Goal: Information Seeking & Learning: Find specific fact

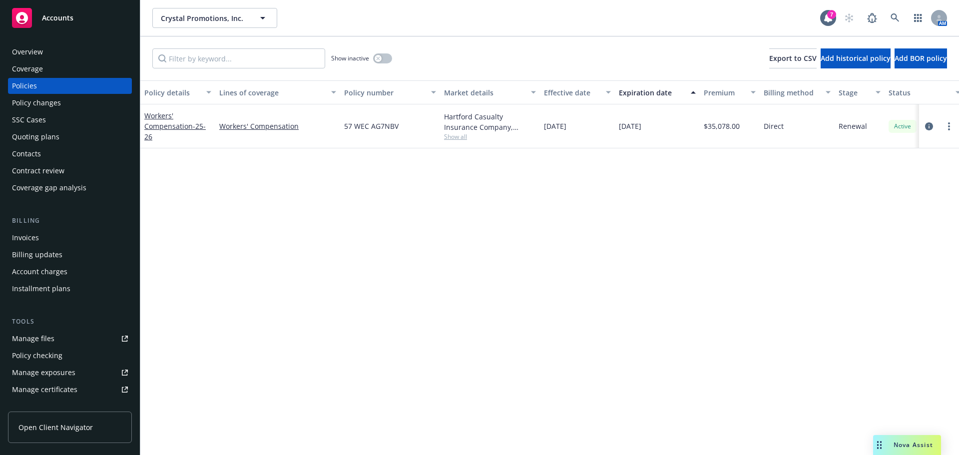
click at [62, 42] on div "Overview Coverage Policies Policy changes SSC Cases Quoting plans Contacts Cont…" at bounding box center [70, 243] width 140 height 423
click at [54, 57] on div "Overview" at bounding box center [70, 52] width 116 height 16
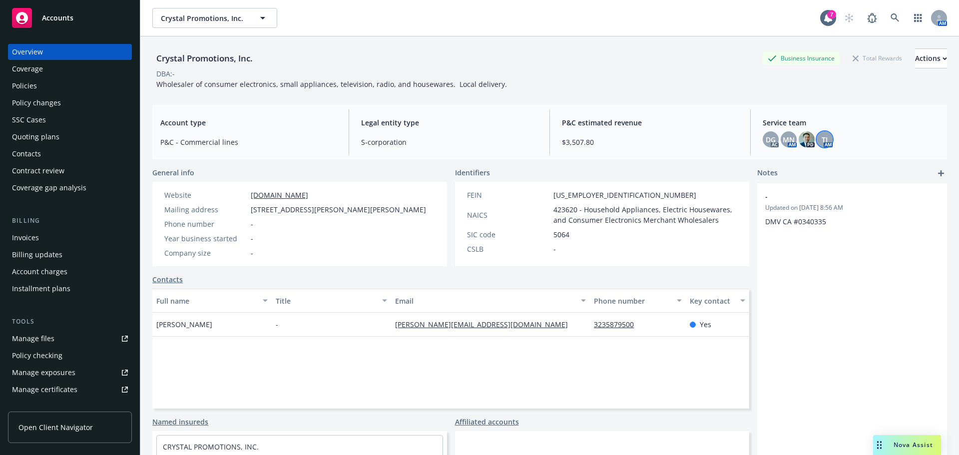
click at [817, 139] on div "TJ" at bounding box center [825, 139] width 16 height 16
click at [728, 135] on div "P&C estimated revenue $3,507.80" at bounding box center [650, 132] width 192 height 46
click at [766, 138] on span "DG" at bounding box center [771, 139] width 10 height 10
click at [648, 141] on span "$3,507.80" at bounding box center [650, 142] width 176 height 10
click at [783, 139] on span "MN" at bounding box center [789, 139] width 12 height 10
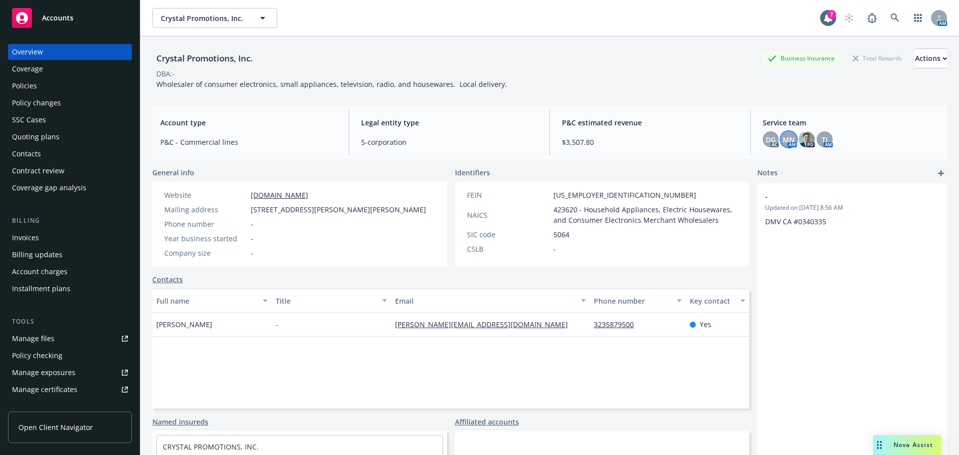
click at [686, 135] on div "P&C estimated revenue $3,507.80" at bounding box center [650, 132] width 192 height 46
click at [817, 144] on div "TJ AM" at bounding box center [825, 139] width 16 height 16
click at [822, 141] on span "TJ" at bounding box center [825, 139] width 6 height 10
click at [672, 125] on span "P&C estimated revenue" at bounding box center [650, 122] width 176 height 10
click at [822, 142] on span "TJ" at bounding box center [825, 139] width 6 height 10
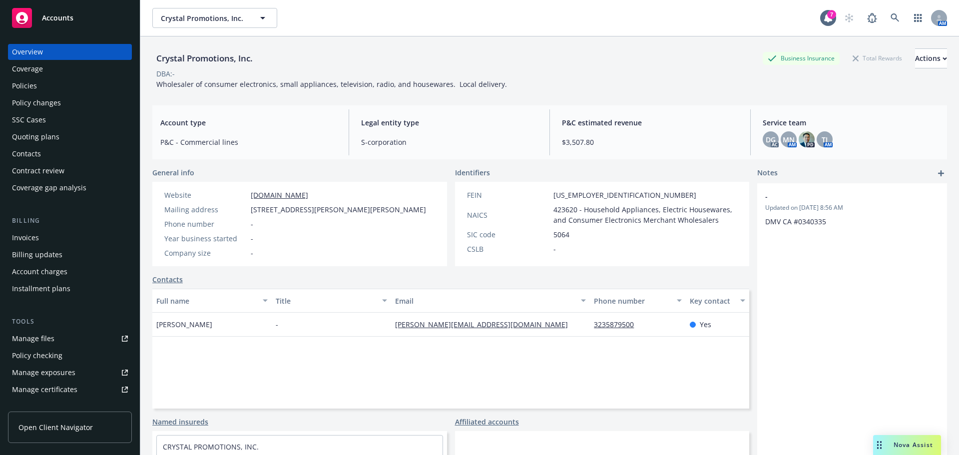
click at [685, 137] on span "$3,507.80" at bounding box center [650, 142] width 176 height 10
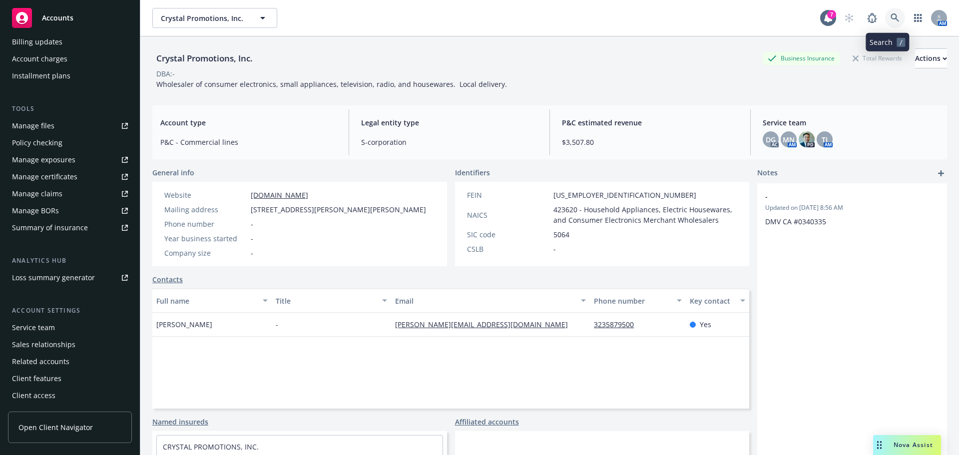
click at [891, 15] on icon at bounding box center [895, 17] width 9 height 9
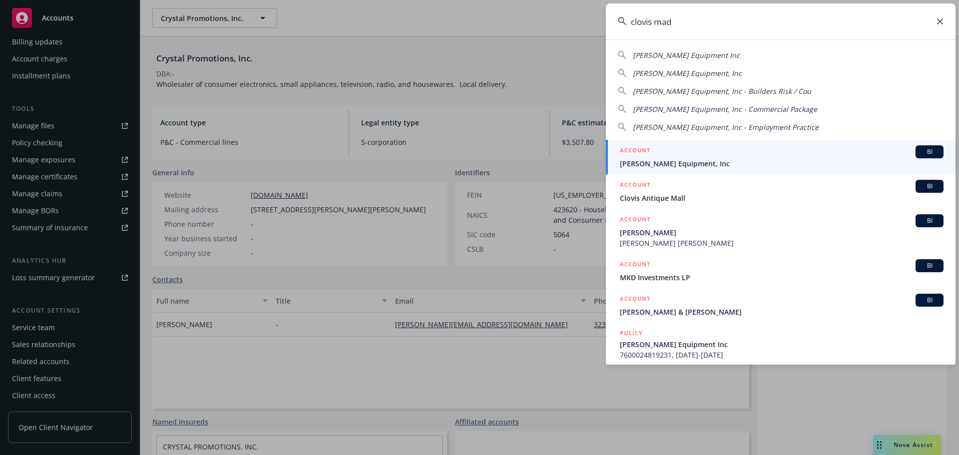
type input "clovis mad"
click at [656, 163] on span "Clovis Madera Equipment, Inc" at bounding box center [782, 163] width 324 height 10
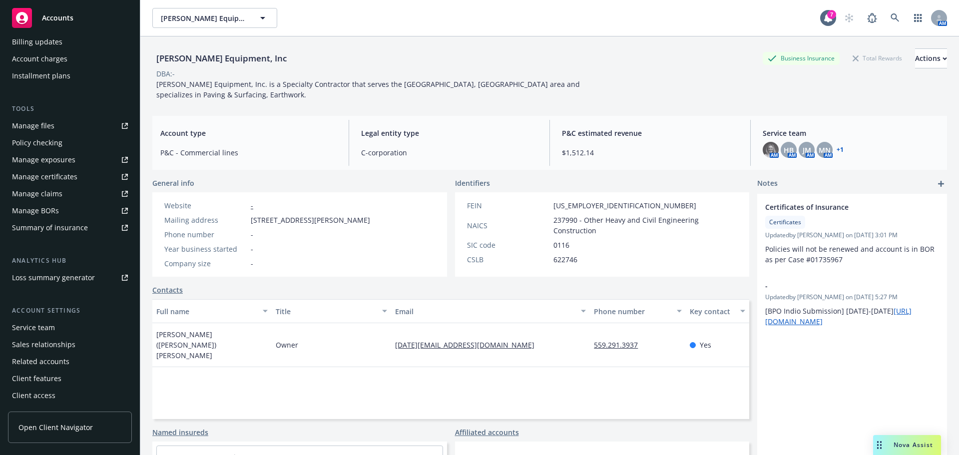
scroll to position [13, 0]
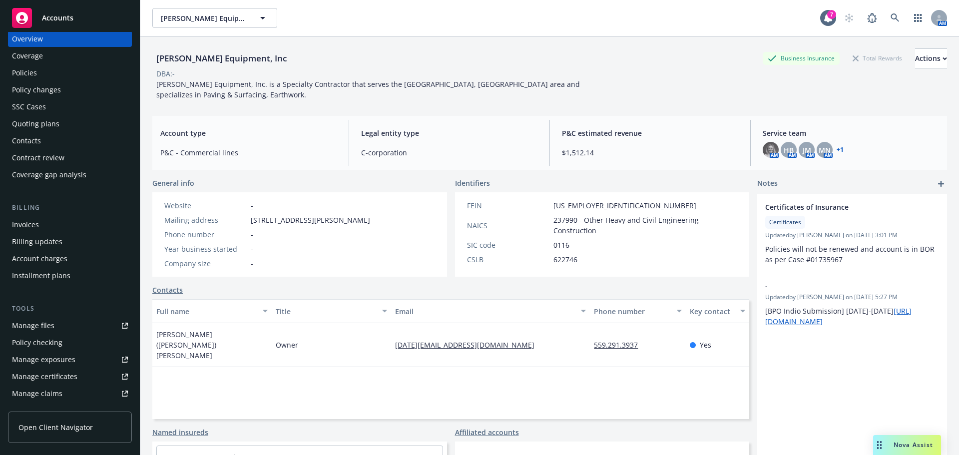
click at [46, 74] on div "Policies" at bounding box center [70, 73] width 116 height 16
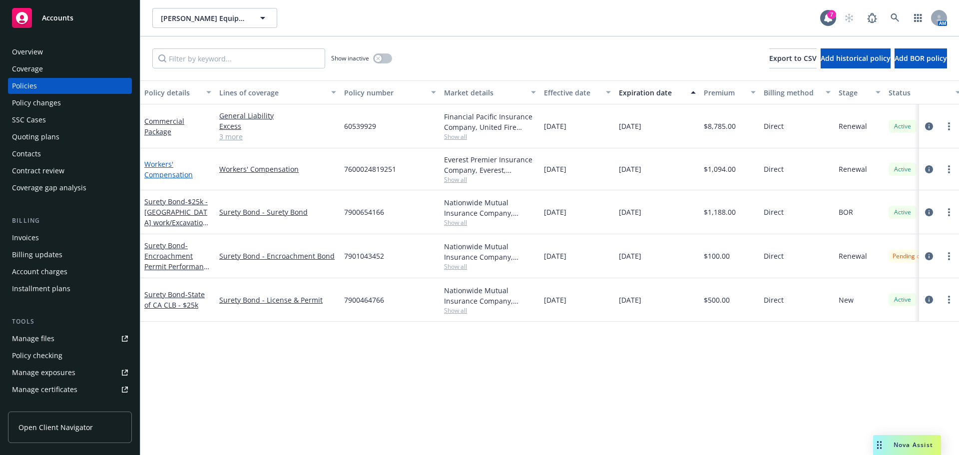
click at [165, 173] on link "Workers' Compensation" at bounding box center [168, 169] width 48 height 20
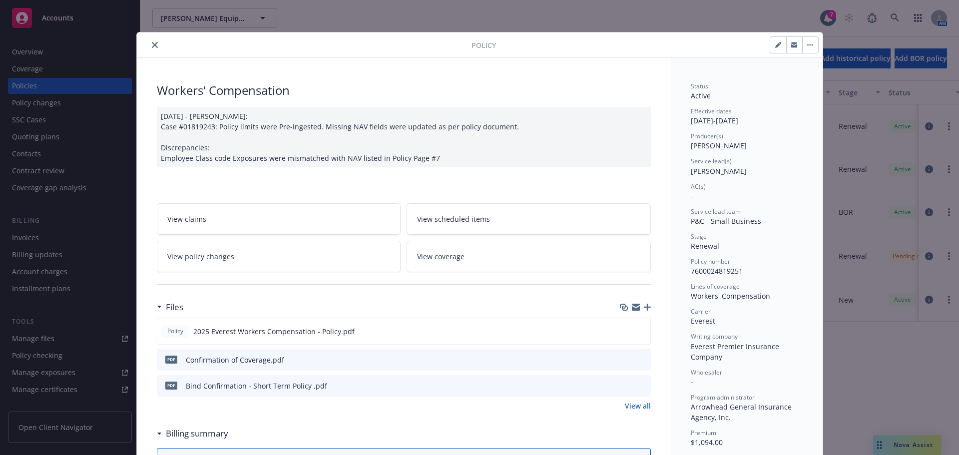
click at [771, 48] on button "button" at bounding box center [779, 45] width 16 height 16
select select "RENEWAL"
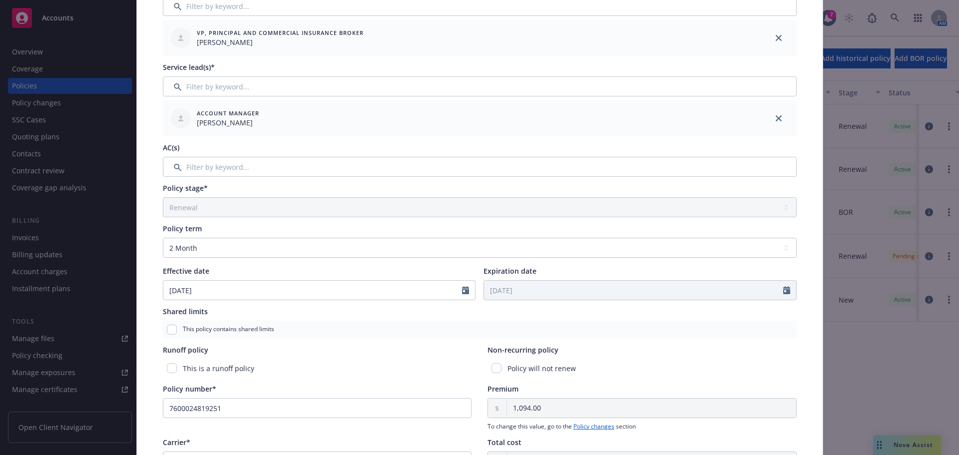
scroll to position [200, 0]
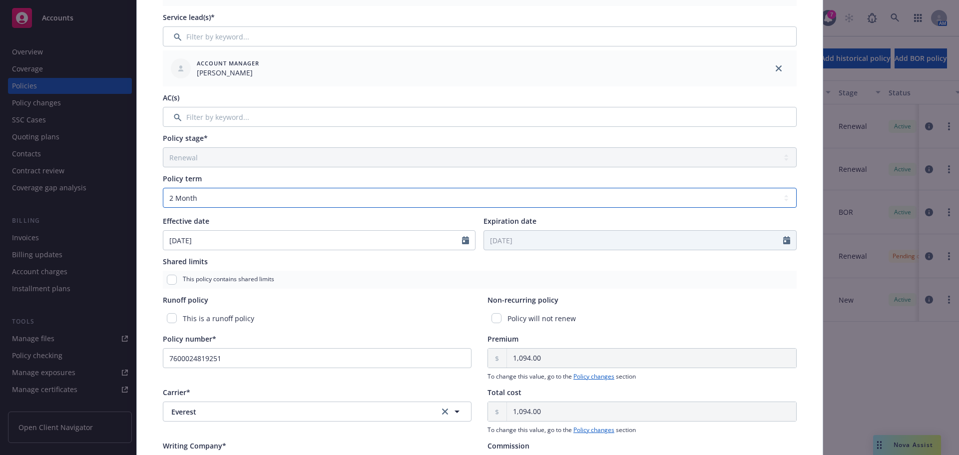
click at [212, 194] on select "Select policy term 12 Month 6 Month 4 Month 3 Month 2 Month 1 Month 36 Month (3…" at bounding box center [480, 198] width 634 height 20
select select "other"
click at [163, 188] on select "Select policy term 12 Month 6 Month 4 Month 3 Month 2 Month 1 Month 36 Month (3…" at bounding box center [480, 198] width 634 height 20
select select "10"
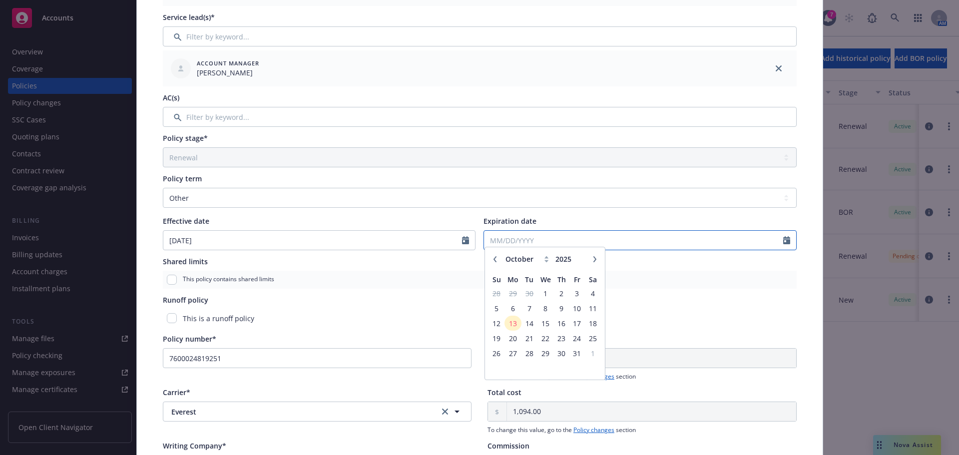
click at [531, 246] on input "Expiration date" at bounding box center [633, 240] width 299 height 19
type input "11/09/2025"
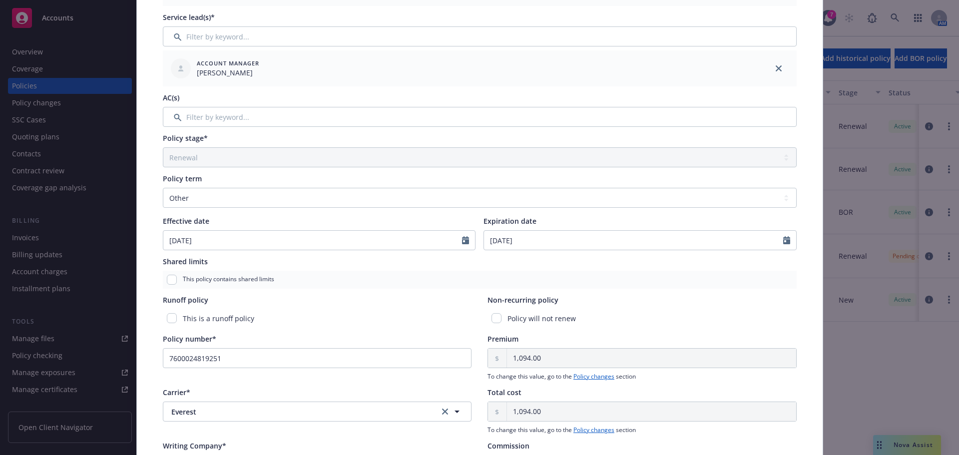
click at [636, 318] on div "Policy will not renew" at bounding box center [642, 318] width 309 height 18
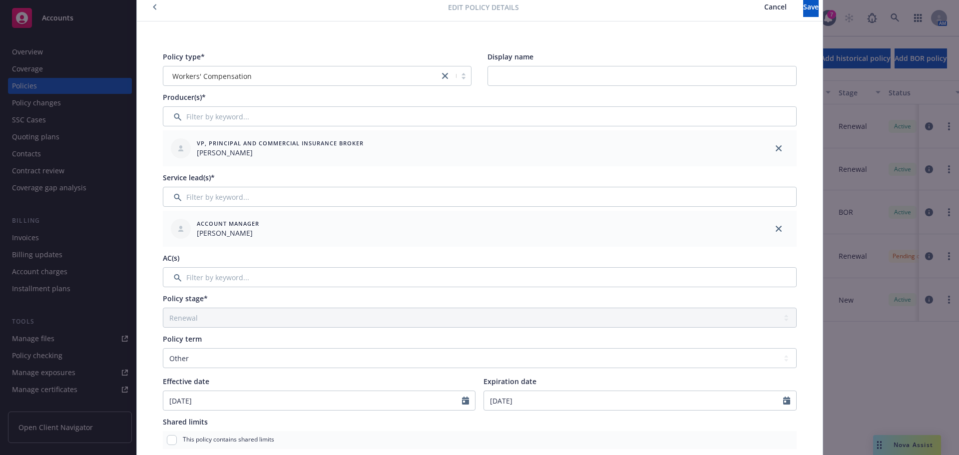
scroll to position [0, 0]
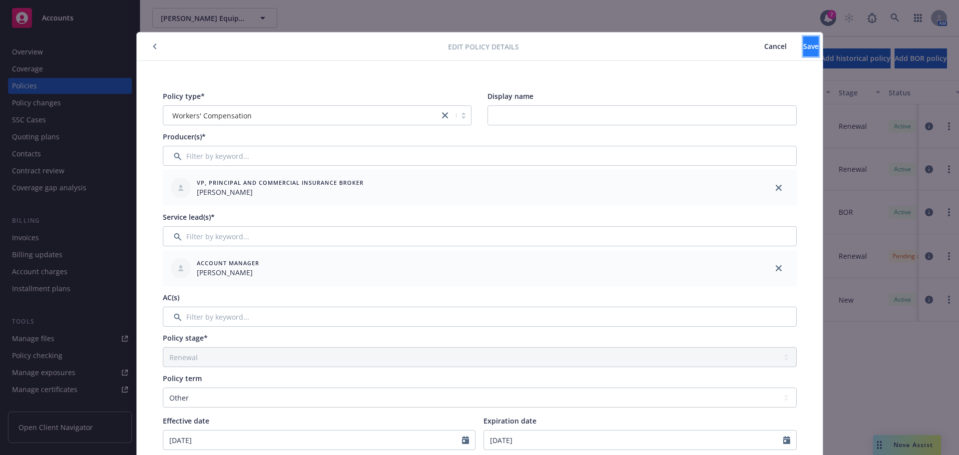
click at [807, 42] on button "Save" at bounding box center [811, 46] width 15 height 20
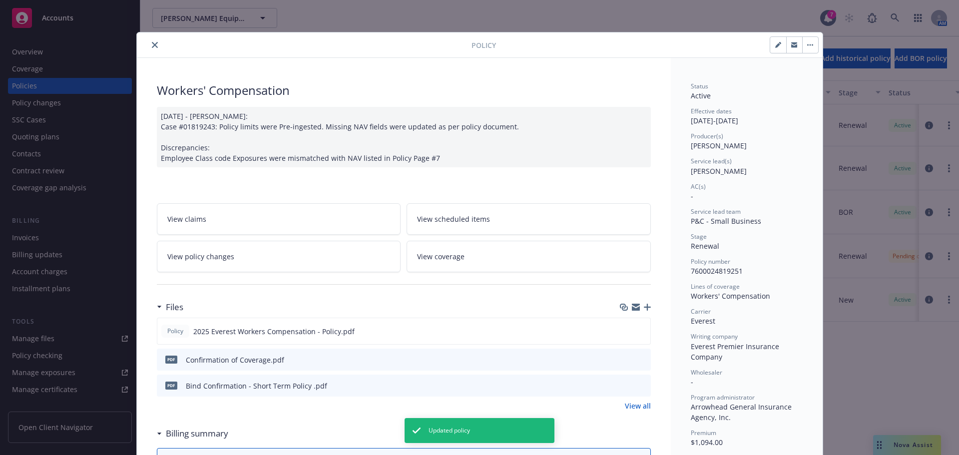
click at [152, 43] on icon "close" at bounding box center [155, 45] width 6 height 6
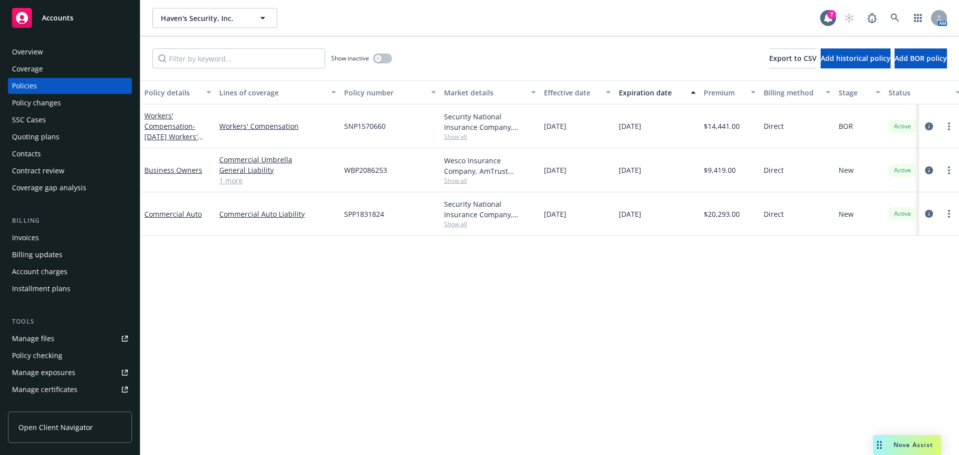
click at [451, 227] on span "Show all" at bounding box center [490, 224] width 92 height 8
click at [277, 272] on div "Policy details Lines of coverage Policy number Market details Effective date Ex…" at bounding box center [549, 267] width 819 height 375
click at [165, 209] on div "Commercial Auto" at bounding box center [177, 214] width 67 height 10
click at [166, 213] on link "Commercial Auto" at bounding box center [172, 213] width 57 height 9
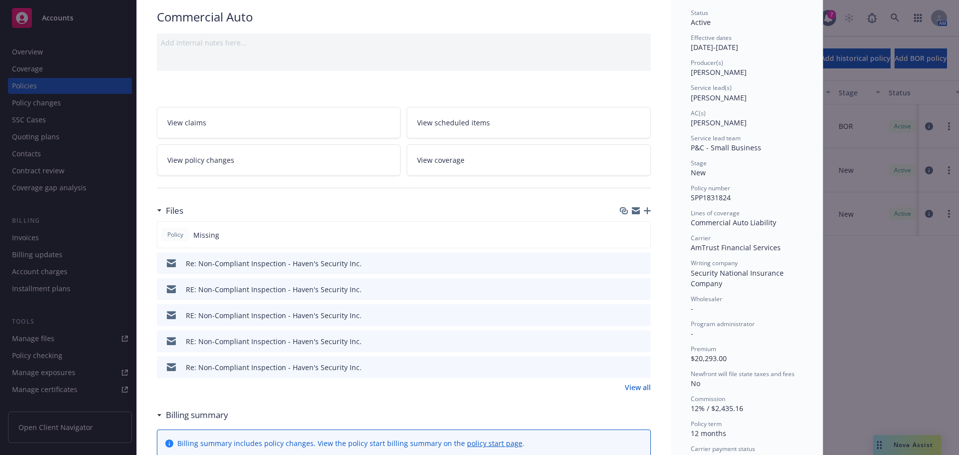
scroll to position [150, 0]
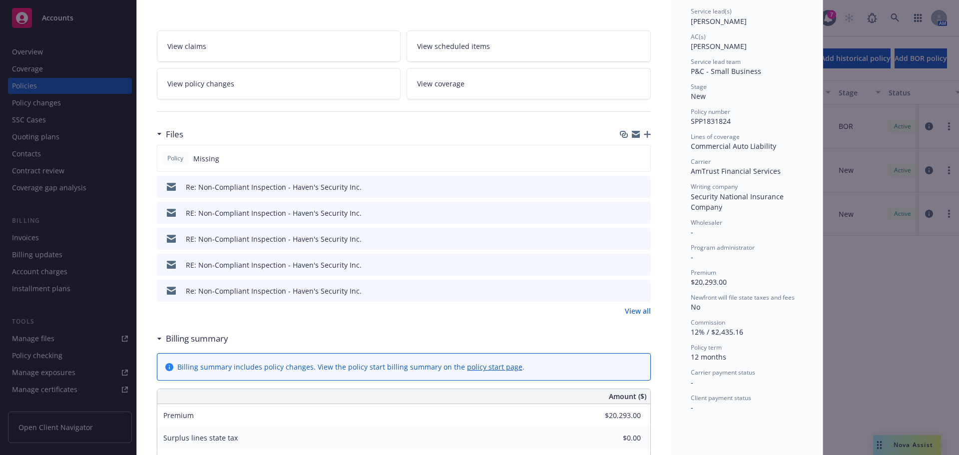
click at [631, 312] on link "View all" at bounding box center [638, 311] width 26 height 10
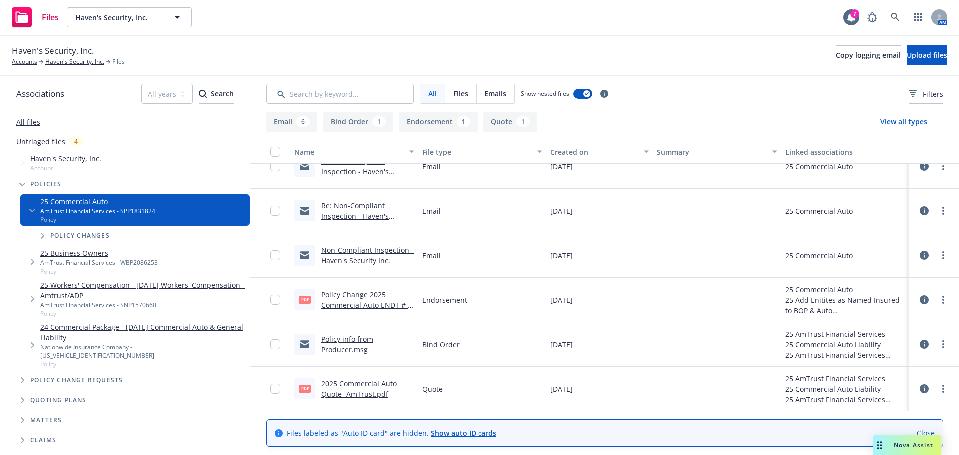
scroll to position [152, 0]
click at [344, 352] on link "Policy info from Producer.msg" at bounding box center [347, 344] width 52 height 20
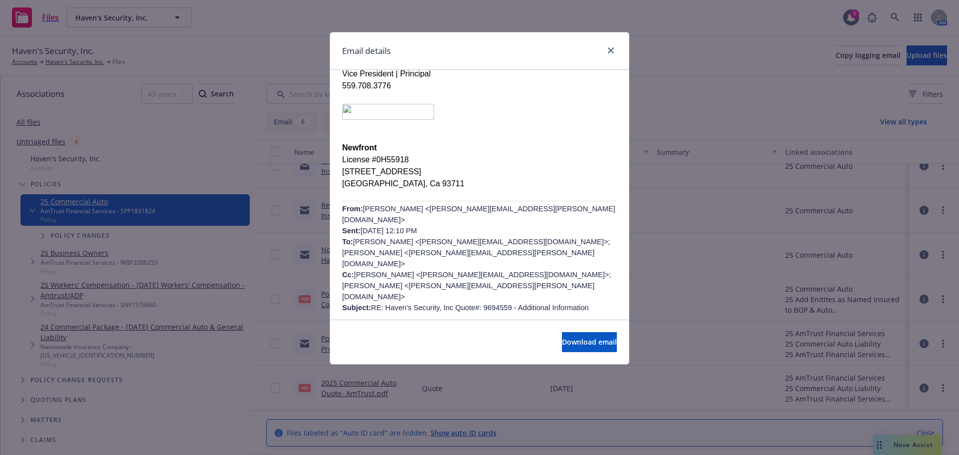
scroll to position [250, 0]
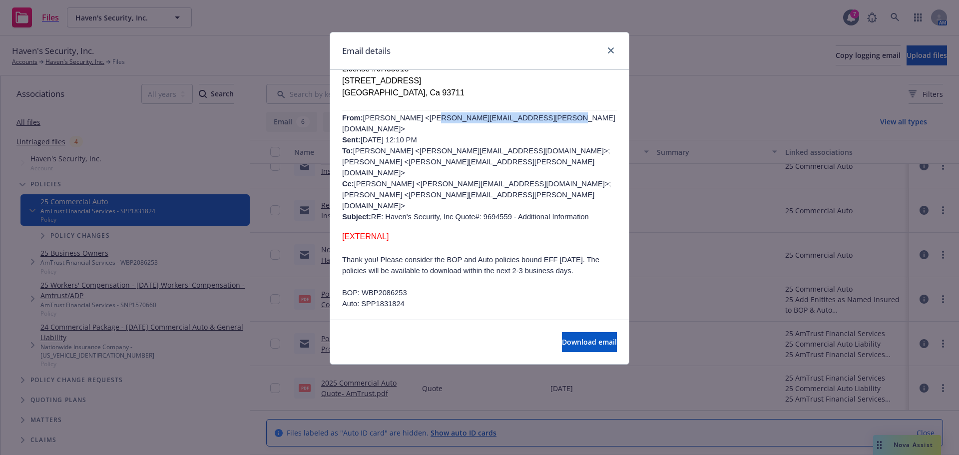
drag, startPoint x: 523, startPoint y: 106, endPoint x: 413, endPoint y: 105, distance: 109.9
click at [413, 114] on span "Teresa Peterson <Teresa.Peterson@amtrustgroup.com> Sent: Wednesday, August 27, …" at bounding box center [478, 167] width 273 height 107
copy span "Teresa.Peterson@amtrustgroup.com"
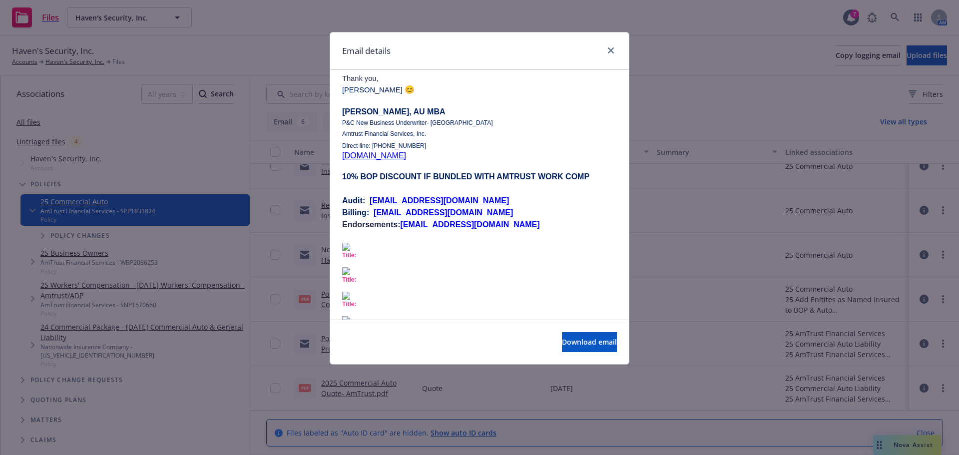
scroll to position [500, 0]
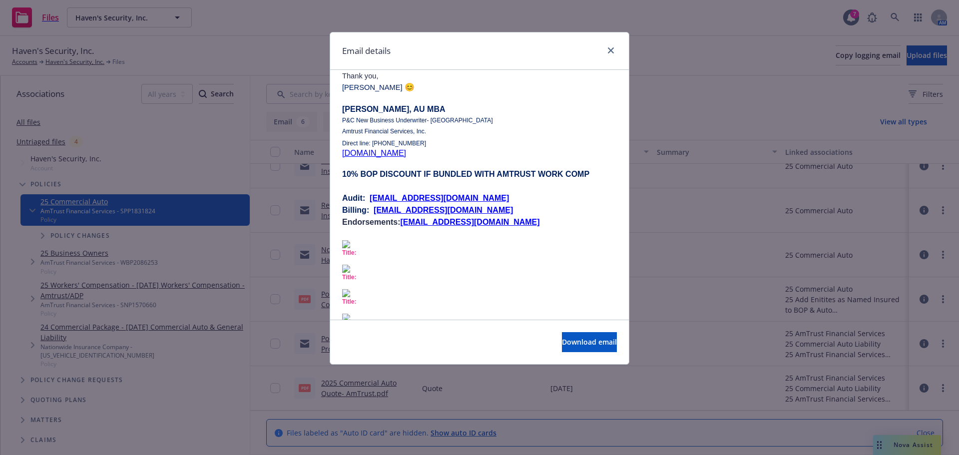
click at [562, 240] on p at bounding box center [479, 296] width 275 height 112
drag, startPoint x: 574, startPoint y: 179, endPoint x: 404, endPoint y: 184, distance: 170.0
click at [404, 216] on p "Endorsements: amtrustendorsements@amtrustgroup.com" at bounding box center [479, 222] width 275 height 12
copy span "amtrustendorsements@amtrustgroup.com"
click at [606, 49] on link "close" at bounding box center [611, 50] width 12 height 12
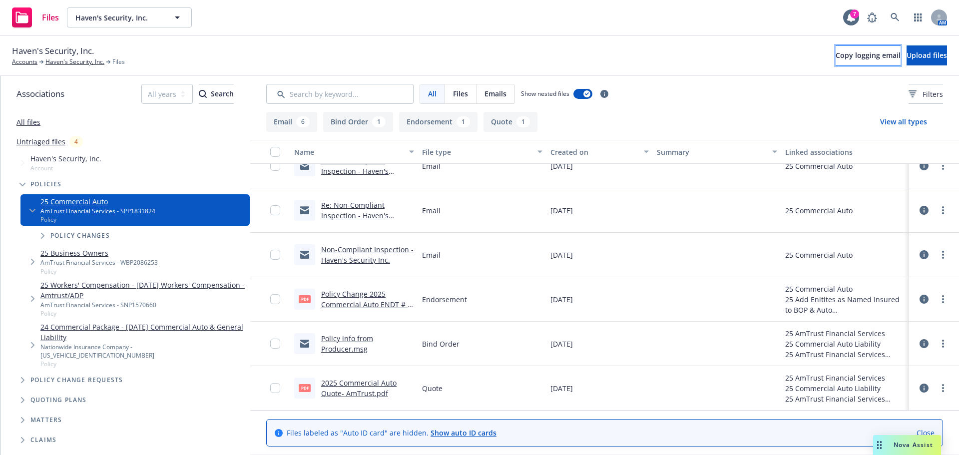
click at [836, 51] on span "Copy logging email" at bounding box center [868, 54] width 65 height 9
click at [906, 11] on div "AM" at bounding box center [905, 17] width 85 height 20
click at [895, 14] on icon at bounding box center [895, 17] width 9 height 9
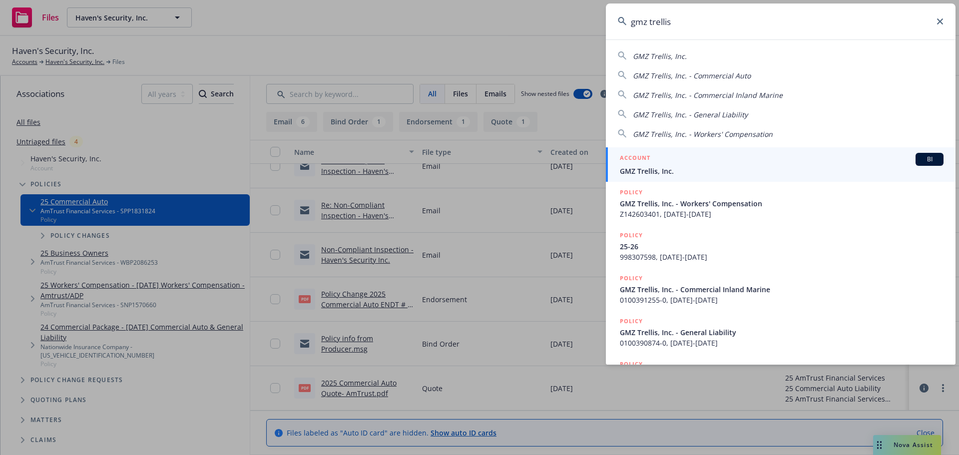
type input "gmz trellis"
click at [669, 156] on div "ACCOUNT BI" at bounding box center [782, 159] width 324 height 13
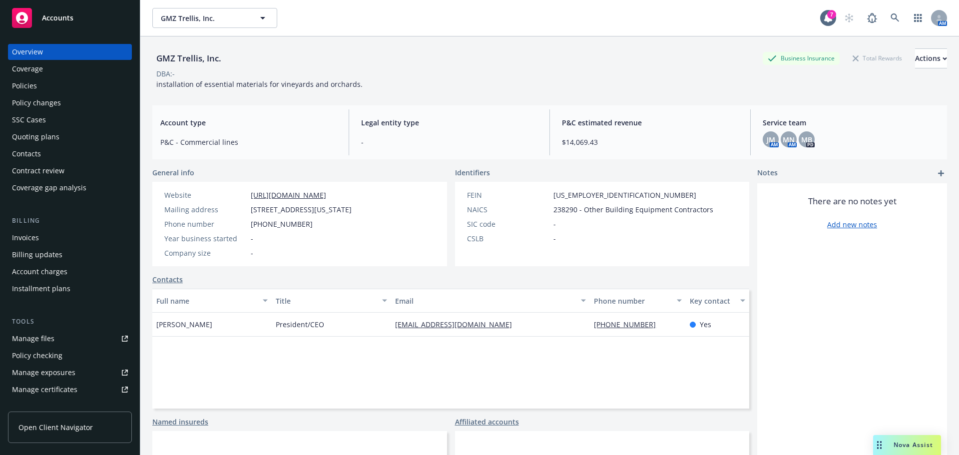
click at [53, 90] on div "Policies" at bounding box center [70, 86] width 116 height 16
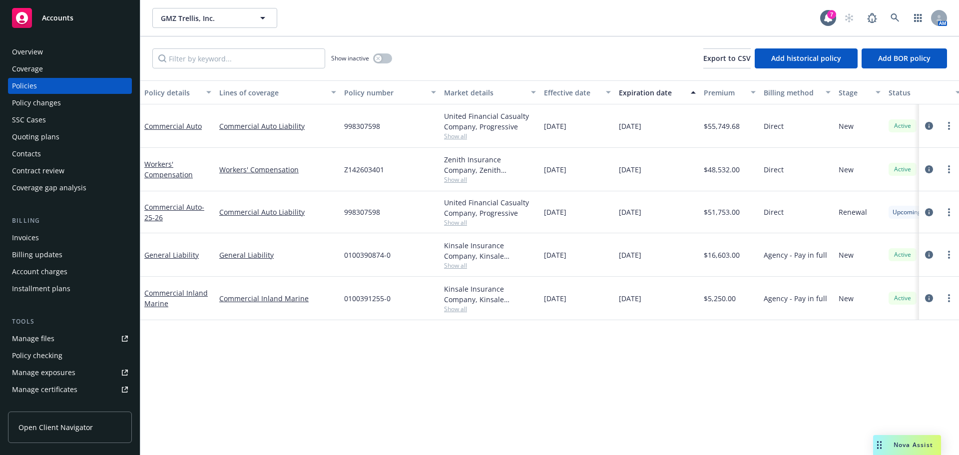
click at [44, 154] on div "Contacts" at bounding box center [70, 154] width 116 height 16
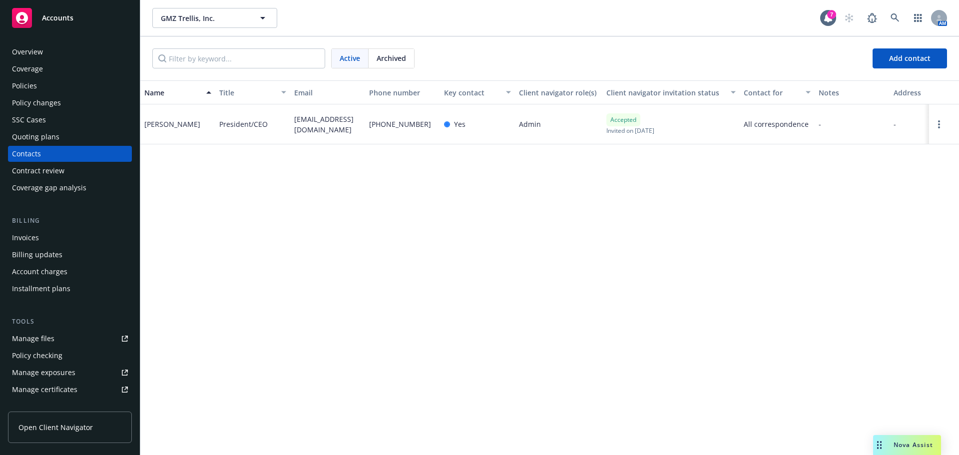
click at [49, 87] on div "Policies" at bounding box center [70, 86] width 116 height 16
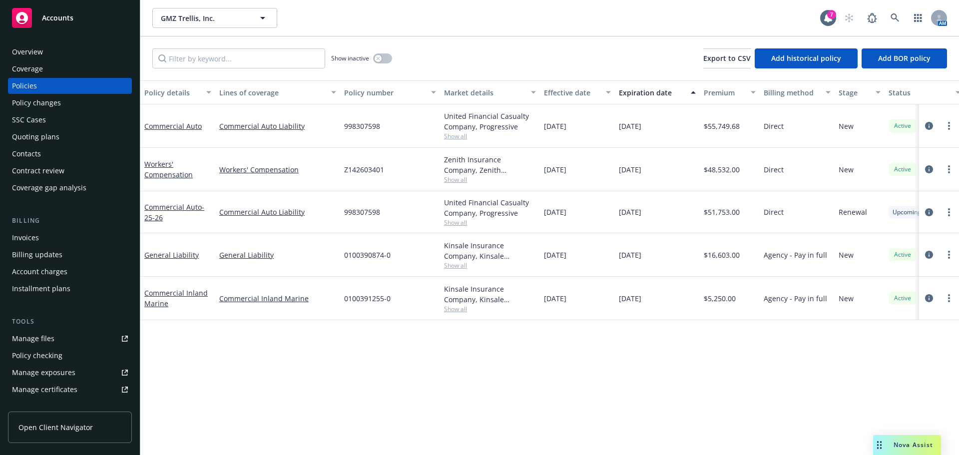
click at [450, 305] on span "Show all" at bounding box center [490, 309] width 92 height 8
click at [207, 378] on div "Policy details Lines of coverage Policy number Market details Effective date Ex…" at bounding box center [549, 267] width 819 height 375
click at [897, 18] on icon at bounding box center [895, 17] width 9 height 9
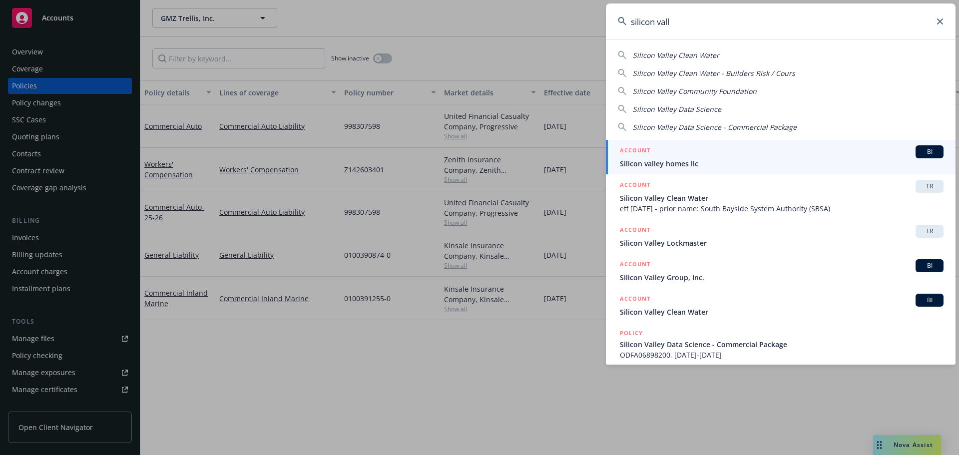
type input "silicon vall"
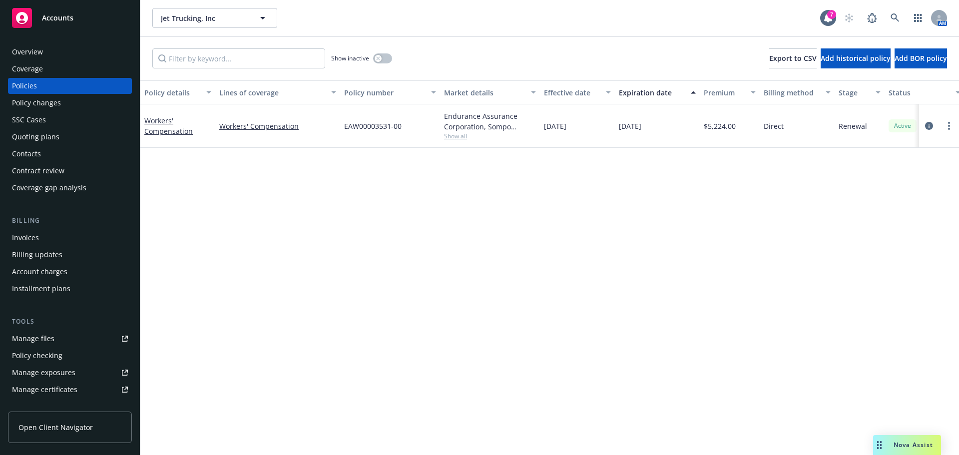
click at [936, 125] on div at bounding box center [940, 126] width 32 height 12
drag, startPoint x: 941, startPoint y: 125, endPoint x: 947, endPoint y: 126, distance: 6.0
click at [942, 125] on div at bounding box center [940, 126] width 32 height 12
click at [947, 126] on link "more" at bounding box center [950, 126] width 12 height 12
click at [889, 262] on link "Copy logging email" at bounding box center [896, 266] width 117 height 20
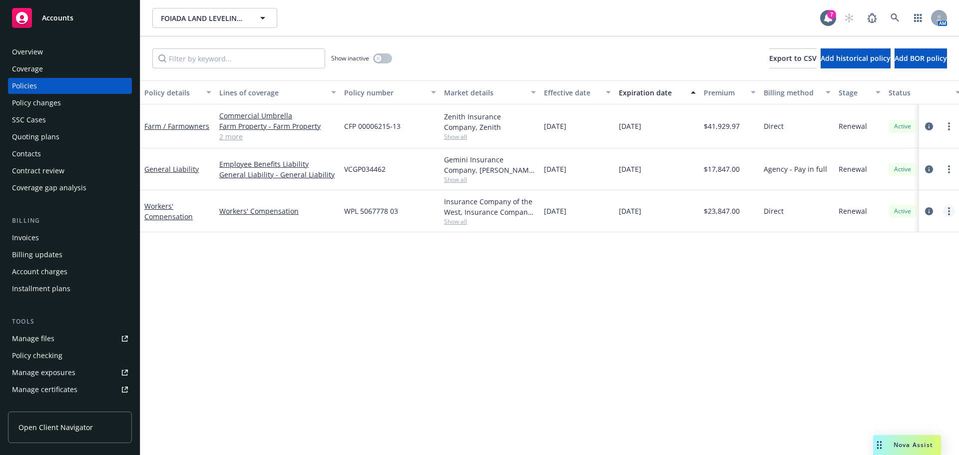
click at [948, 211] on link "more" at bounding box center [950, 211] width 12 height 12
click at [537, 356] on div "Policy details Lines of coverage Policy number Market details Effective date Ex…" at bounding box center [549, 267] width 819 height 375
click at [372, 54] on div "Show inactive" at bounding box center [361, 58] width 61 height 20
click at [380, 59] on icon "button" at bounding box center [378, 58] width 4 height 4
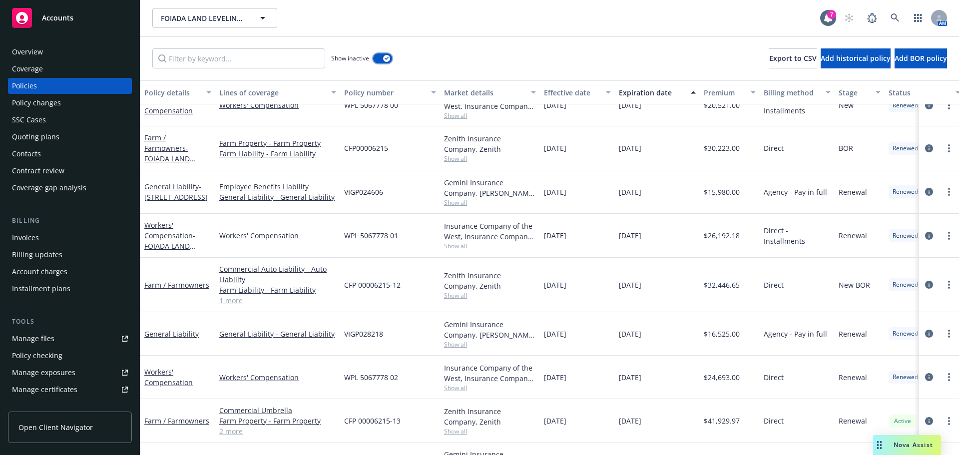
scroll to position [418, 0]
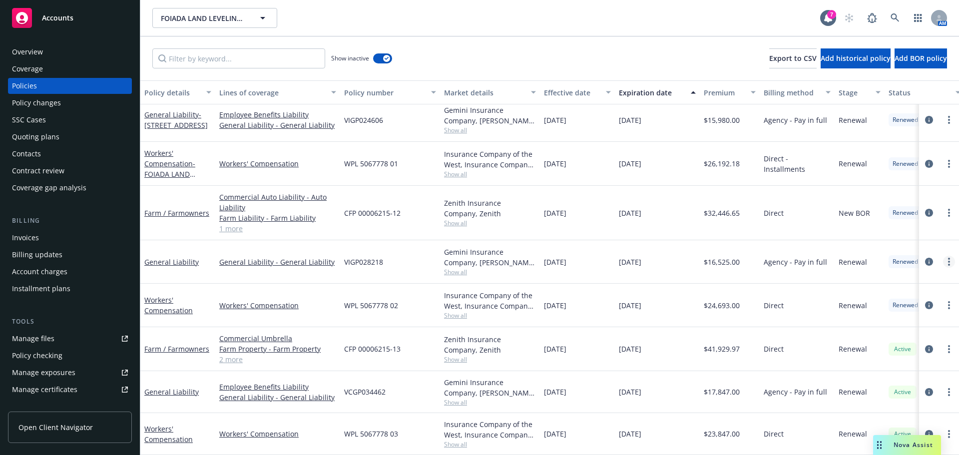
click at [944, 256] on link "more" at bounding box center [950, 262] width 12 height 12
click at [882, 393] on link "Copy logging email" at bounding box center [888, 395] width 117 height 20
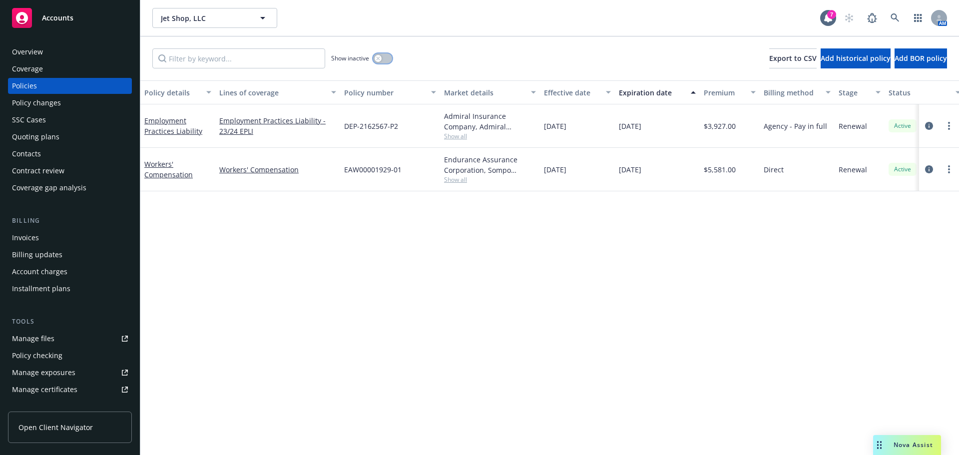
click at [379, 57] on icon "button" at bounding box center [378, 58] width 4 height 4
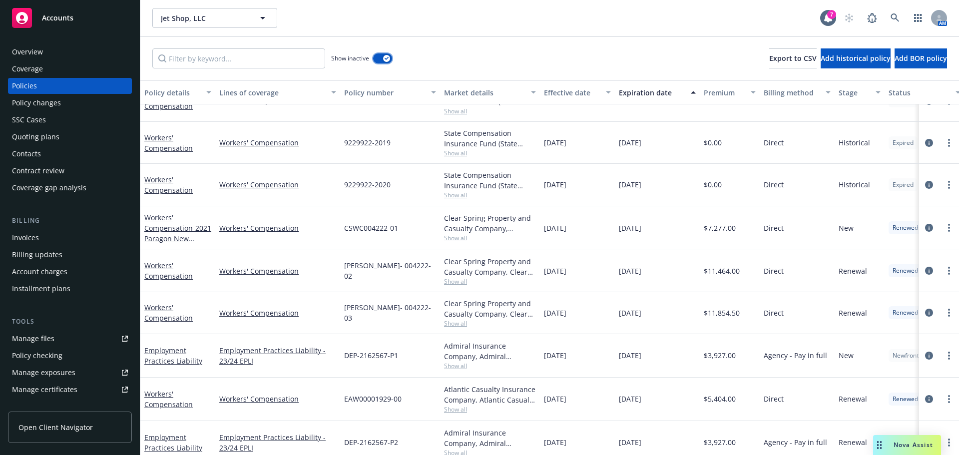
scroll to position [123, 0]
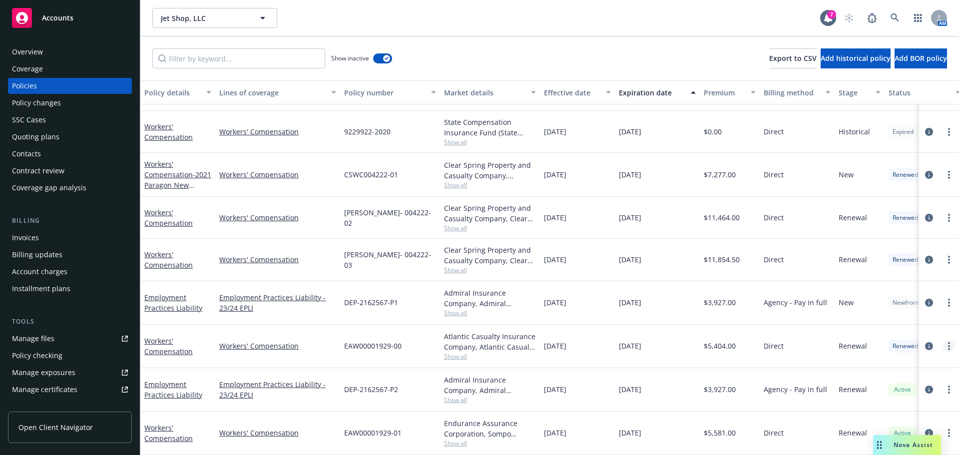
click at [944, 340] on link "more" at bounding box center [950, 346] width 12 height 12
click at [896, 306] on link "Copy logging email" at bounding box center [896, 306] width 117 height 20
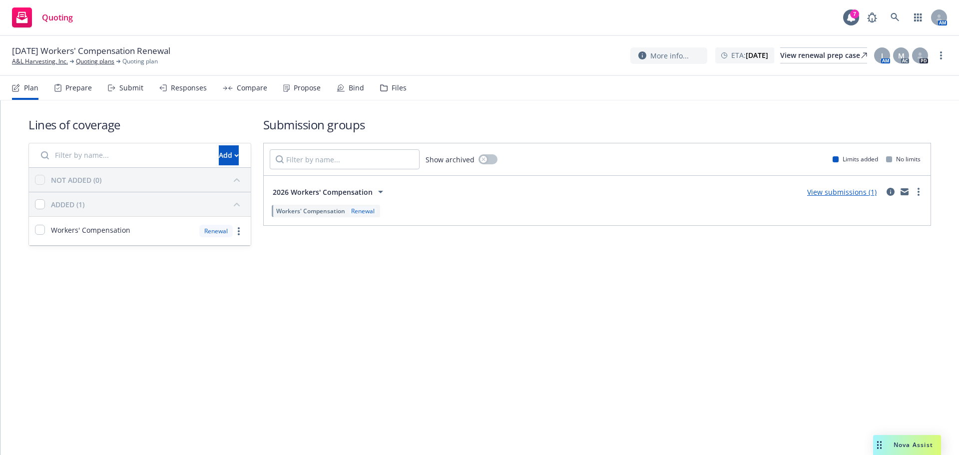
click at [116, 87] on div "Submit" at bounding box center [125, 88] width 35 height 24
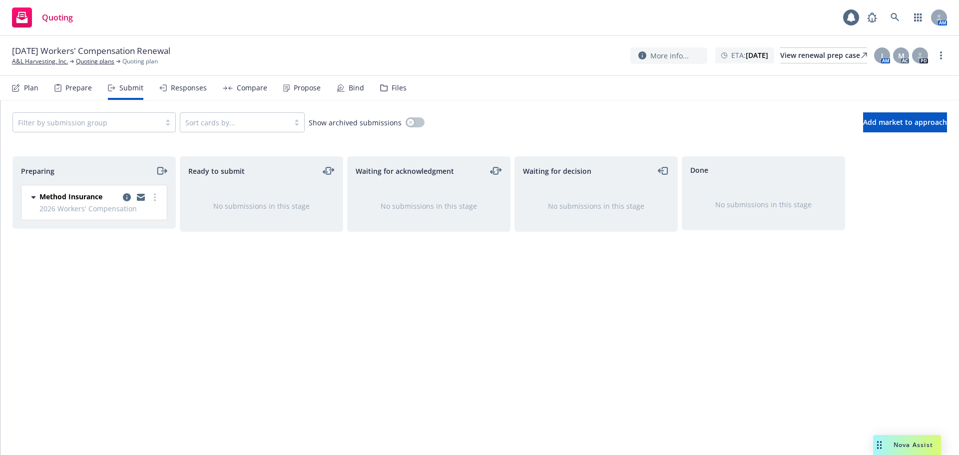
click at [53, 91] on div "Plan Prepare Submit Responses Compare Propose Bind Files" at bounding box center [209, 88] width 395 height 24
click at [68, 91] on div "Prepare" at bounding box center [78, 88] width 26 height 8
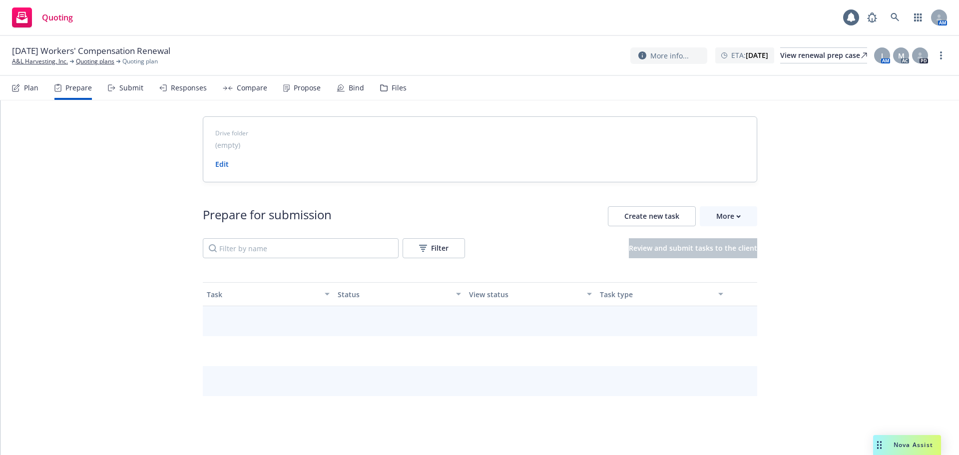
click at [27, 86] on div "Plan" at bounding box center [31, 88] width 14 height 8
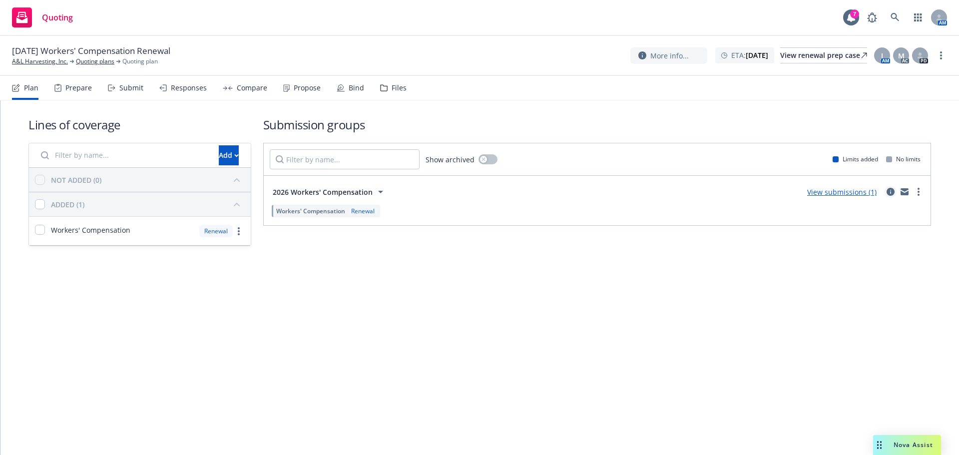
click at [889, 192] on icon "circleInformation" at bounding box center [891, 192] width 8 height 8
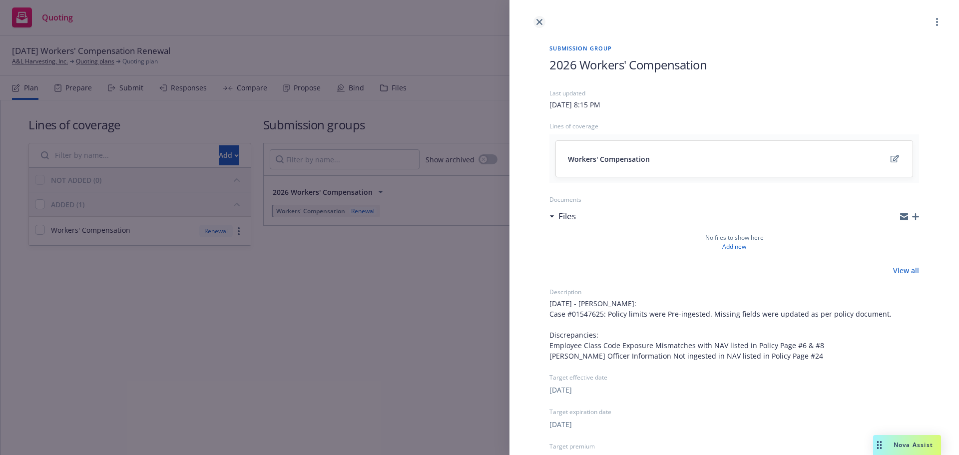
click at [537, 20] on icon "close" at bounding box center [540, 22] width 6 height 6
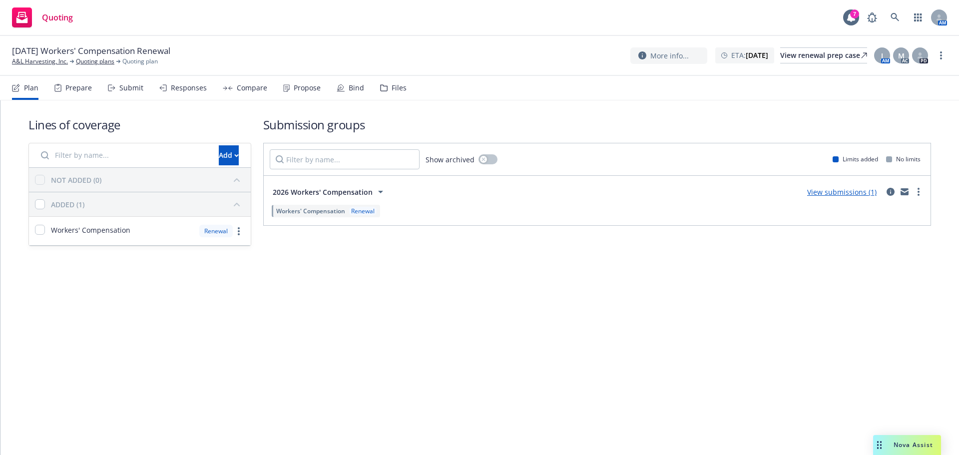
drag, startPoint x: 45, startPoint y: 60, endPoint x: 68, endPoint y: 64, distance: 22.8
click at [68, 64] on div "A&L Harvesting, Inc." at bounding box center [43, 61] width 62 height 9
click at [889, 190] on icon "circleInformation" at bounding box center [891, 192] width 8 height 8
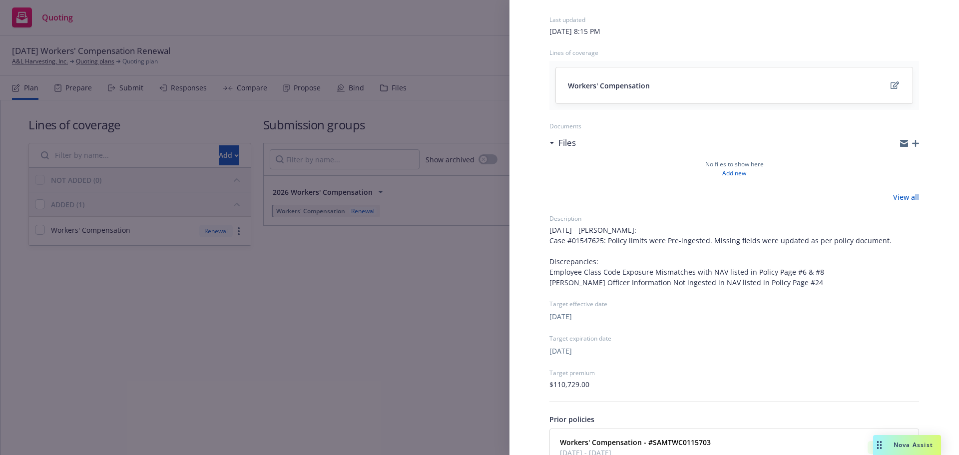
scroll to position [148, 0]
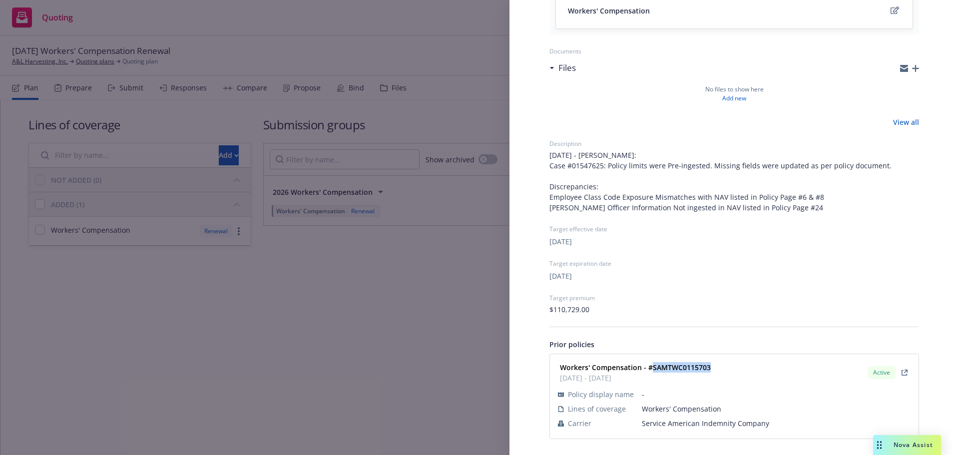
drag, startPoint x: 719, startPoint y: 368, endPoint x: 652, endPoint y: 367, distance: 67.5
click at [652, 367] on div "Workers' Compensation - #SAMTWC0115703 04/03/2025 - 04/03/2026 Active" at bounding box center [734, 372] width 357 height 25
copy strong "SAMTWC0115703"
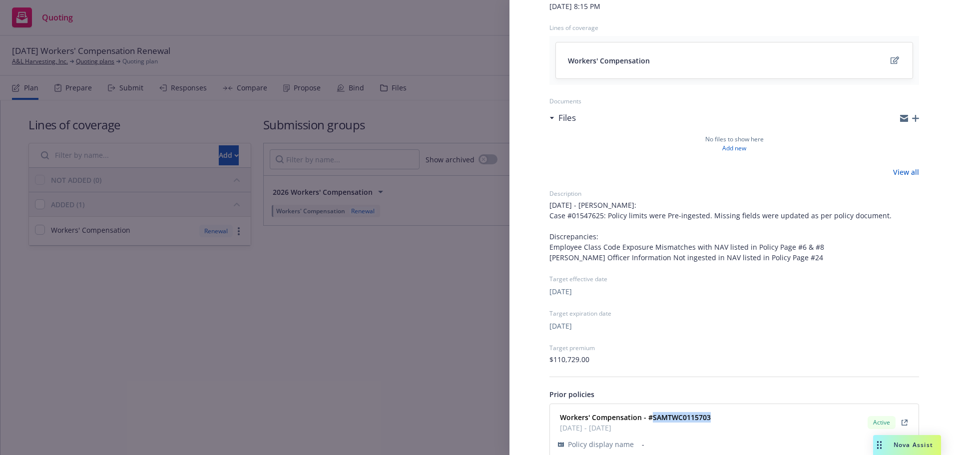
scroll to position [0, 0]
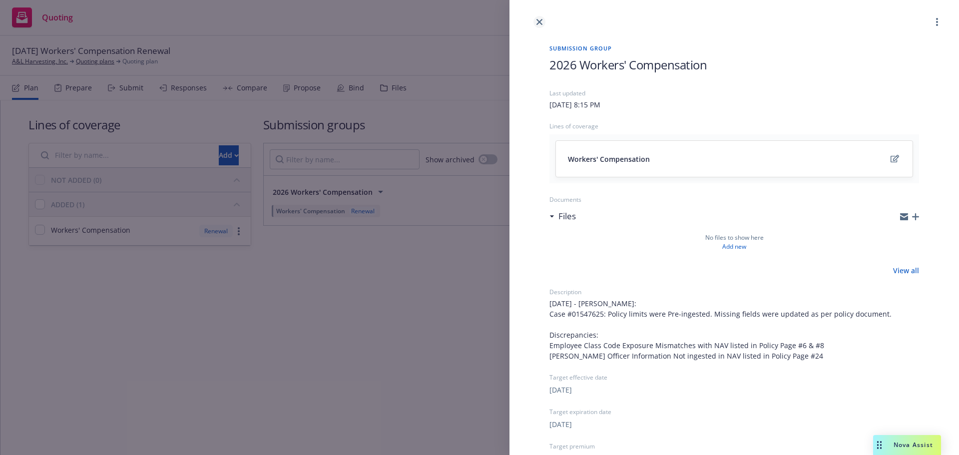
click at [542, 25] on link "close" at bounding box center [540, 22] width 12 height 12
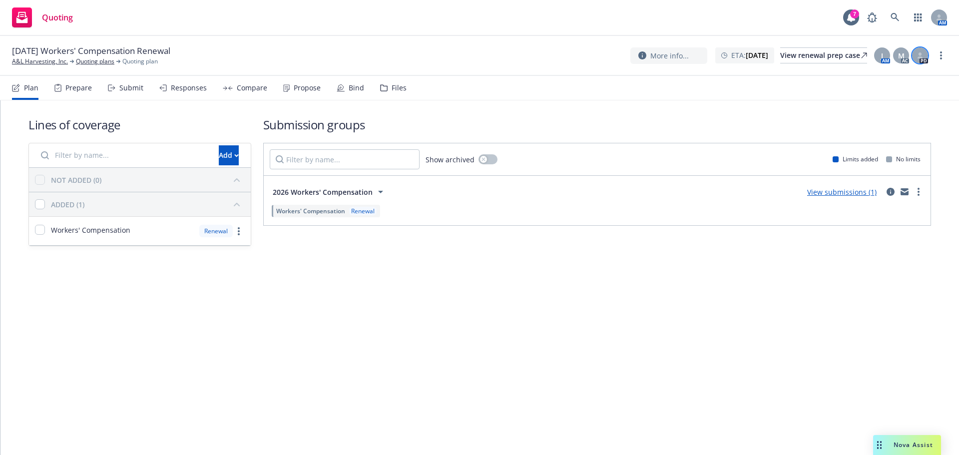
click at [918, 59] on div at bounding box center [921, 55] width 16 height 16
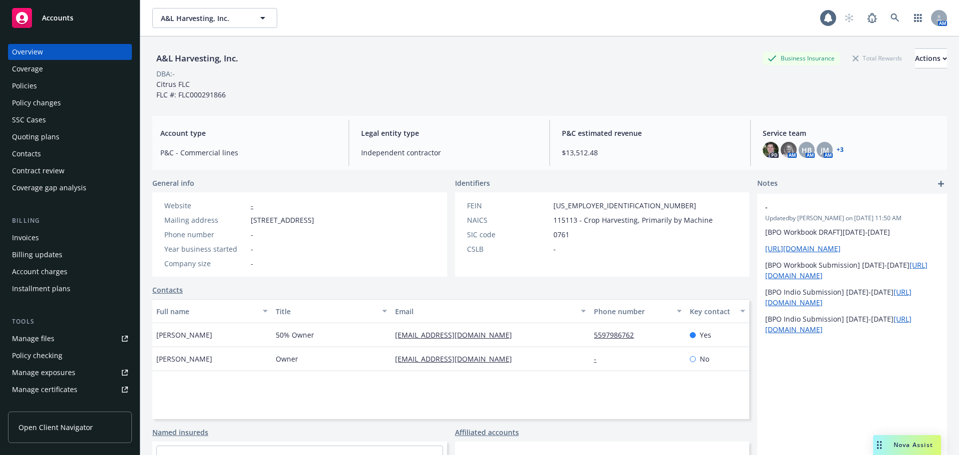
click at [74, 95] on div "Policy changes" at bounding box center [70, 103] width 116 height 16
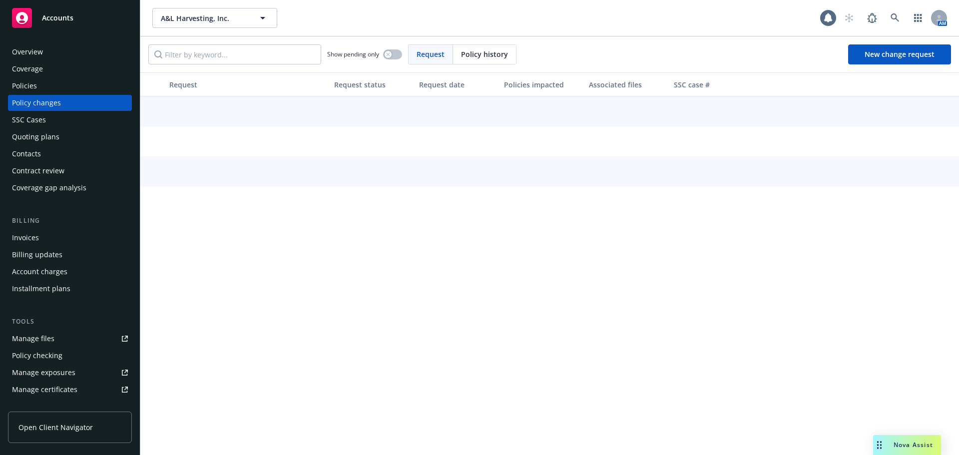
click at [72, 91] on div "Policies" at bounding box center [70, 86] width 116 height 16
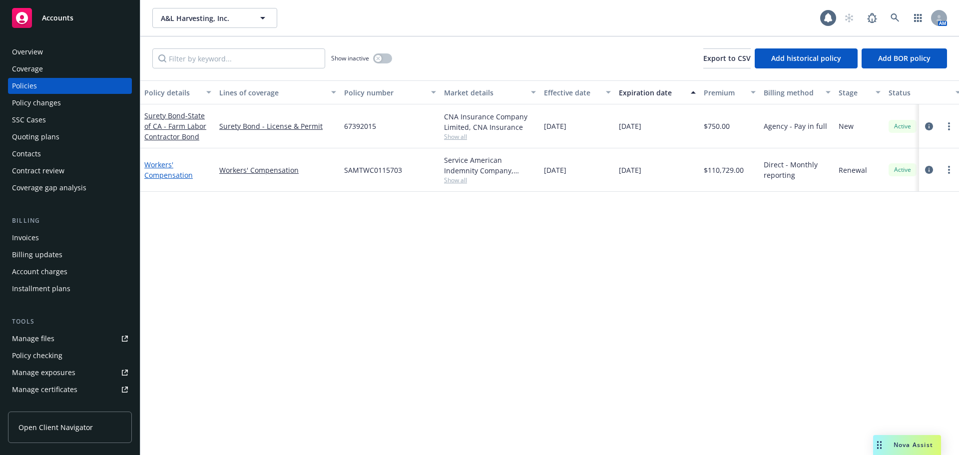
click at [162, 173] on link "Workers' Compensation" at bounding box center [168, 170] width 48 height 20
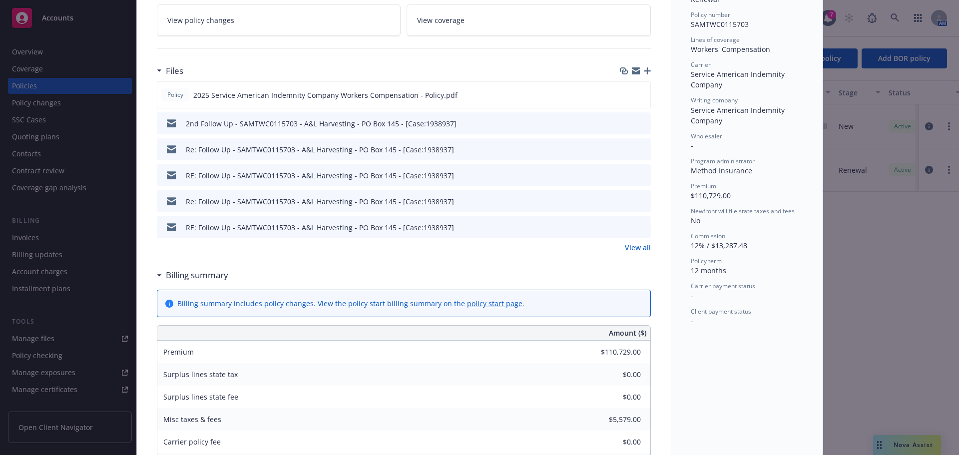
scroll to position [250, 0]
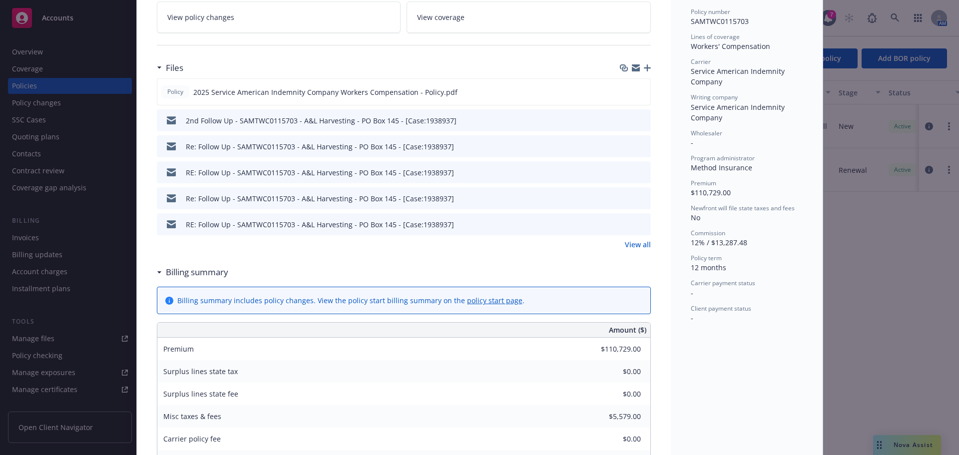
click at [625, 241] on link "View all" at bounding box center [638, 244] width 26 height 10
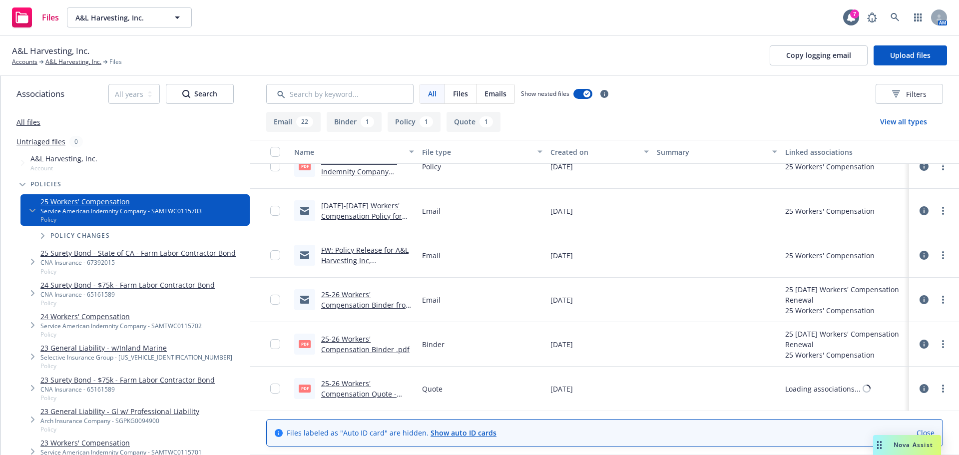
scroll to position [856, 0]
click at [357, 394] on link "25-26 Workers' Compensation Quote - Method.pdf" at bounding box center [358, 393] width 75 height 30
click at [341, 344] on div "25-26 Workers' Compensation Binder .pdf" at bounding box center [367, 343] width 93 height 21
click at [358, 299] on div "25-26 Workers' Compensation Binder from [GEOGRAPHIC_DATA]msg" at bounding box center [367, 299] width 93 height 21
click at [341, 257] on link "FW: Policy Release for A&L Harvesting Inc, SAMTWC0115703" at bounding box center [364, 260] width 87 height 30
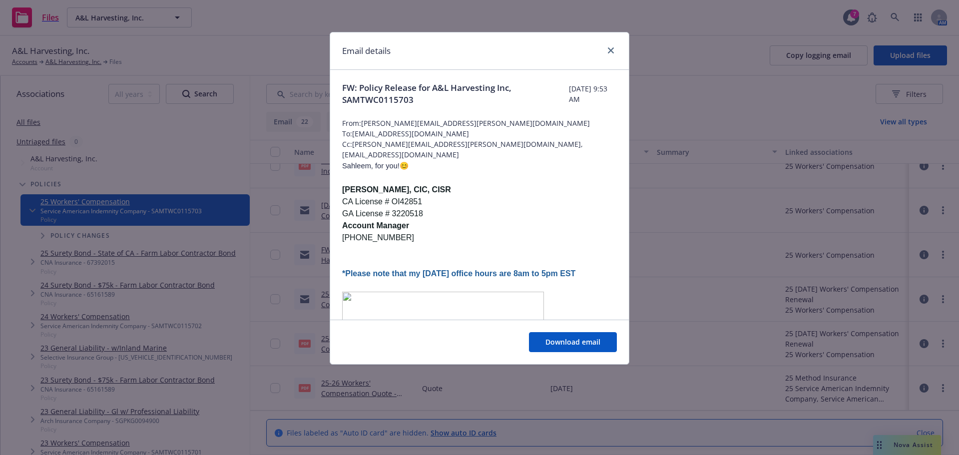
scroll to position [300, 0]
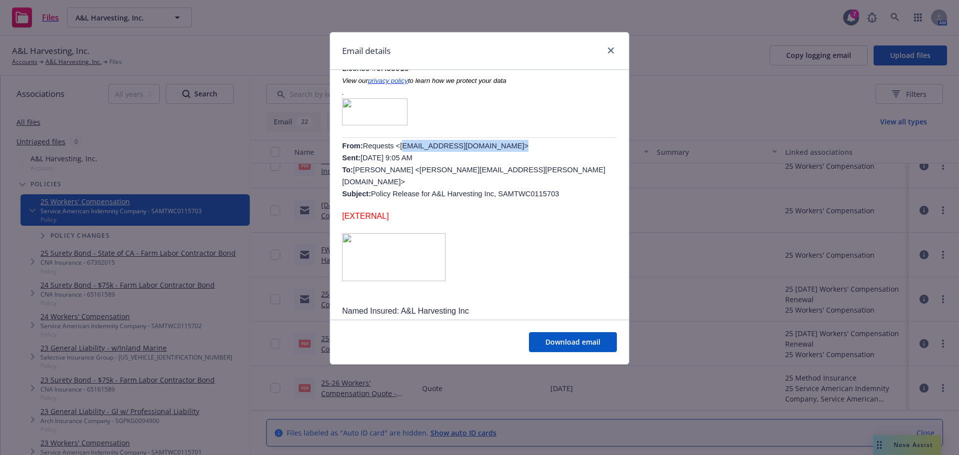
drag, startPoint x: 492, startPoint y: 144, endPoint x: 394, endPoint y: 149, distance: 98.1
click at [394, 149] on span "Requests <[EMAIL_ADDRESS][DOMAIN_NAME]> Sent: [DATE] 9:05 AM To: [PERSON_NAME] …" at bounding box center [473, 170] width 263 height 56
copy span "[EMAIL_ADDRESS][DOMAIN_NAME]"
click at [609, 53] on icon "close" at bounding box center [611, 50] width 6 height 6
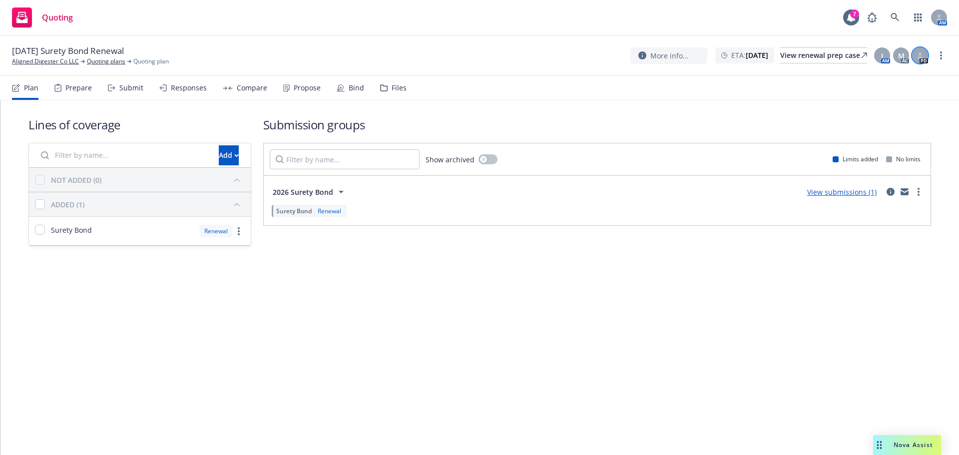
click at [921, 53] on icon at bounding box center [920, 53] width 3 height 3
click at [701, 115] on div "Lines of coverage Add NOT ADDED (0) ADDED (1) Surety Bond Renewal Submission gr…" at bounding box center [479, 181] width 903 height 162
click at [80, 89] on div "Prepare" at bounding box center [78, 88] width 26 height 8
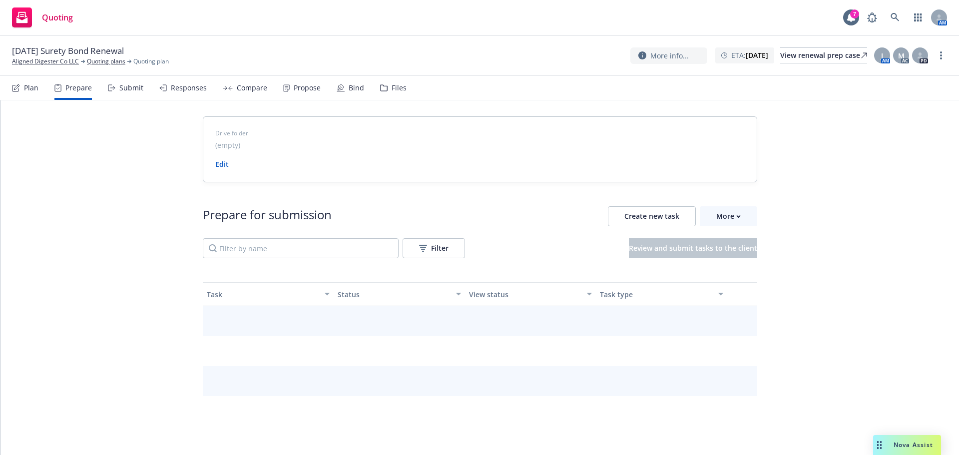
click at [25, 89] on div "Plan" at bounding box center [31, 88] width 14 height 8
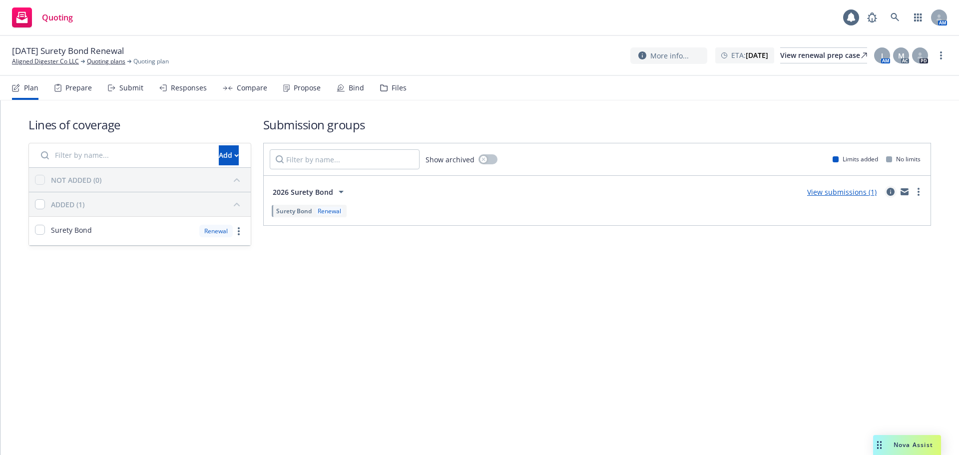
click at [891, 192] on icon "circleInformation" at bounding box center [891, 192] width 8 height 8
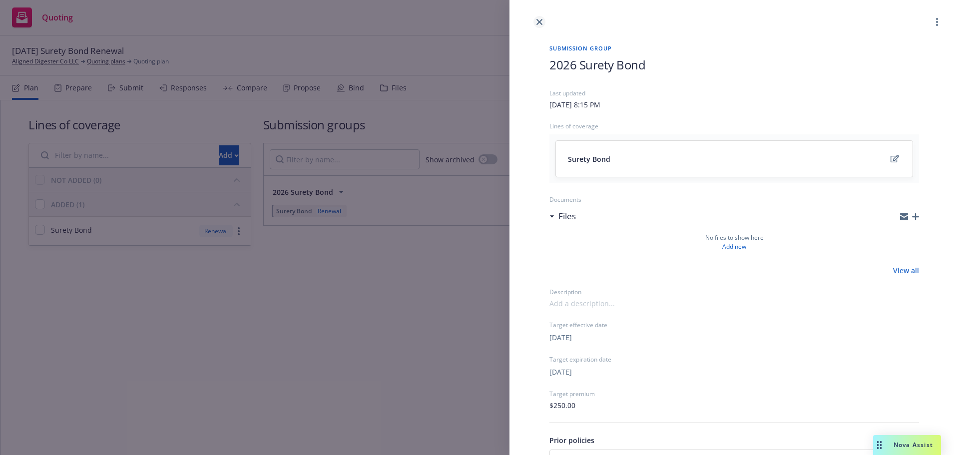
click at [534, 22] on link "close" at bounding box center [540, 22] width 12 height 12
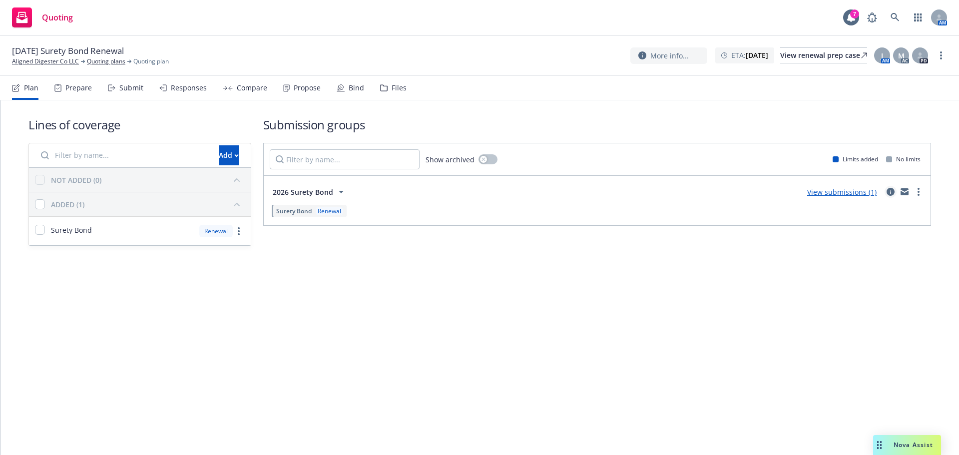
click at [891, 194] on icon "circleInformation" at bounding box center [891, 192] width 8 height 8
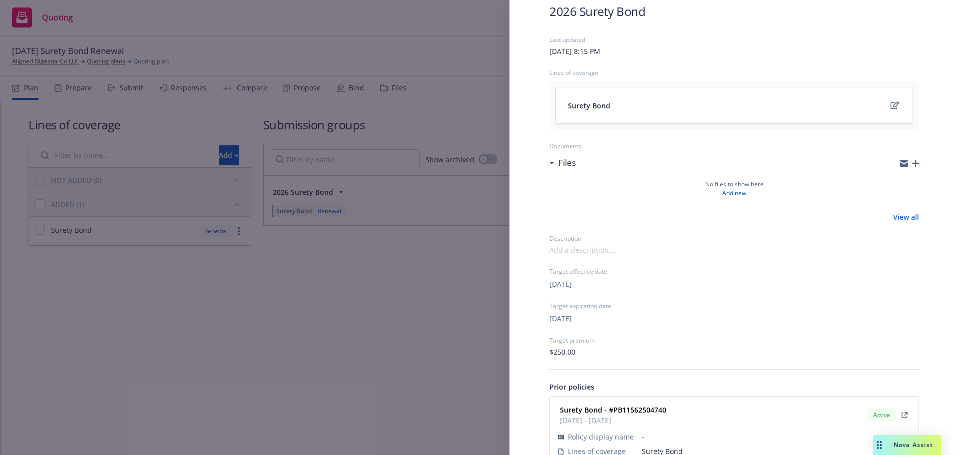
scroll to position [96, 0]
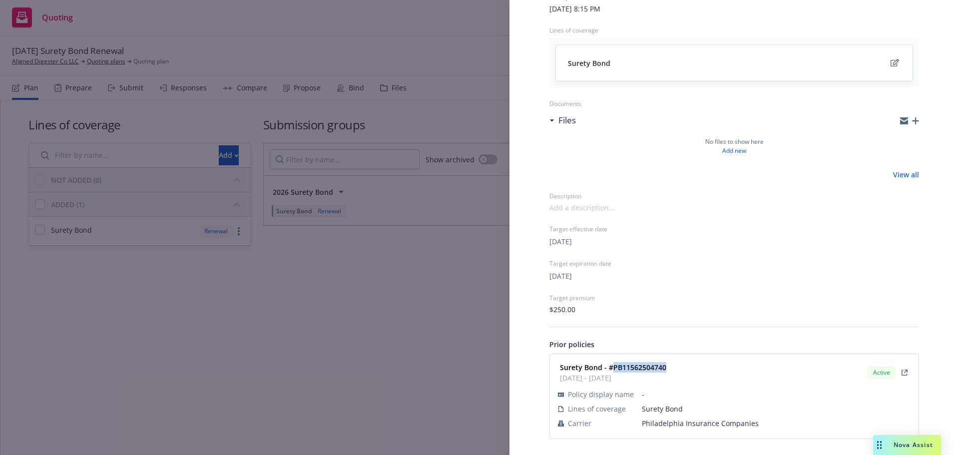
drag, startPoint x: 668, startPoint y: 365, endPoint x: 613, endPoint y: 370, distance: 54.7
click at [613, 370] on div "Surety Bond - #PB11562504740 [DATE] - [DATE] Active" at bounding box center [734, 372] width 357 height 25
copy strong "PB11562504740"
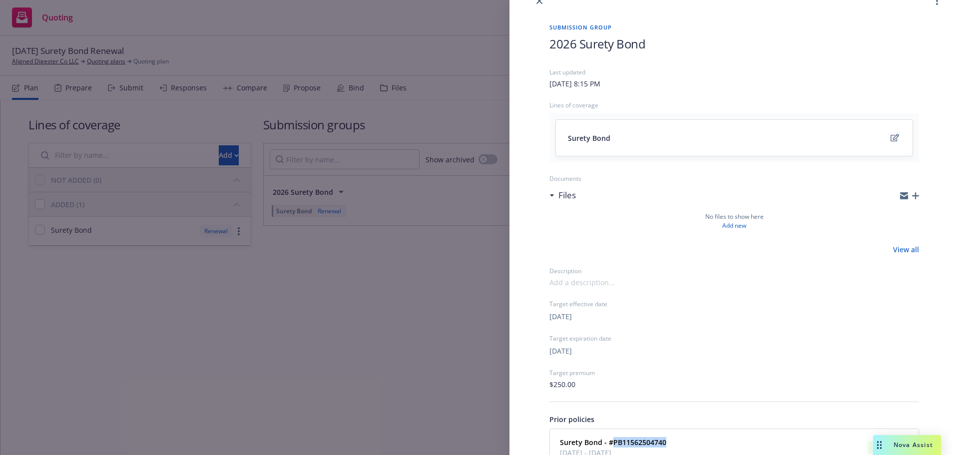
scroll to position [0, 0]
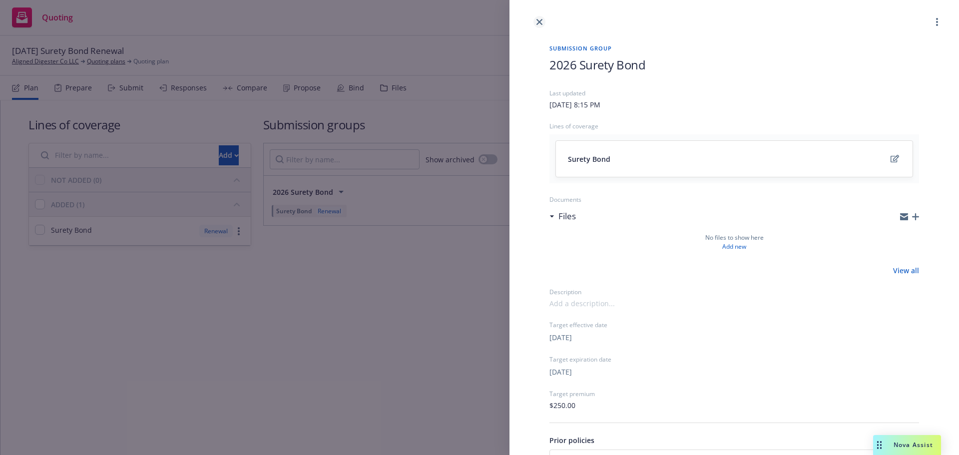
click at [544, 20] on link "close" at bounding box center [540, 22] width 12 height 12
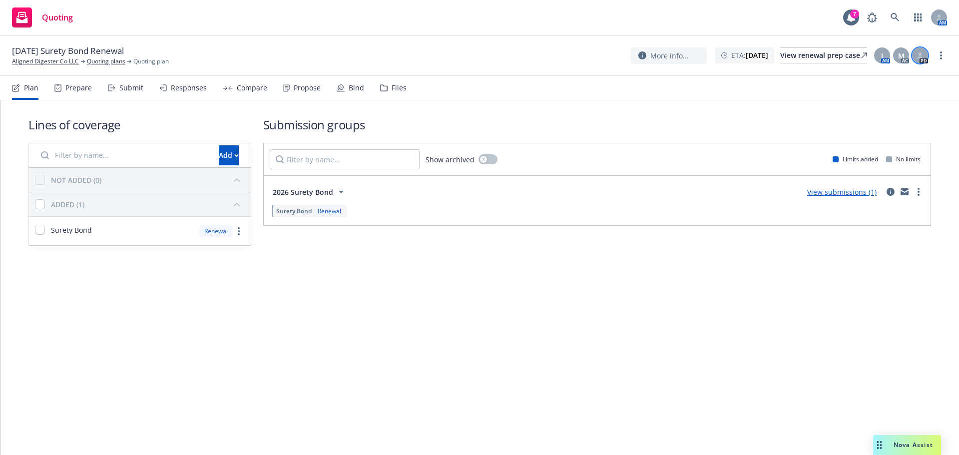
click at [920, 58] on icon at bounding box center [920, 57] width 5 height 2
click at [123, 79] on div "Submit" at bounding box center [125, 88] width 35 height 24
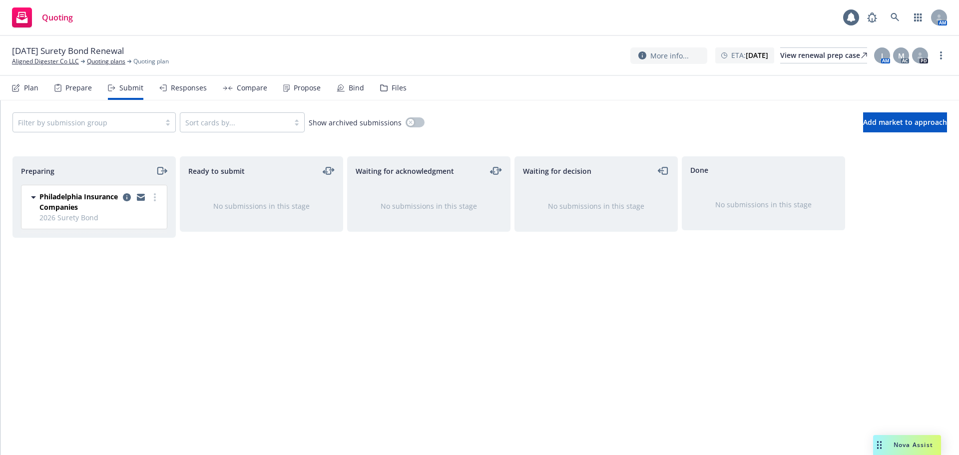
click at [159, 165] on icon "moveRight" at bounding box center [161, 171] width 11 height 12
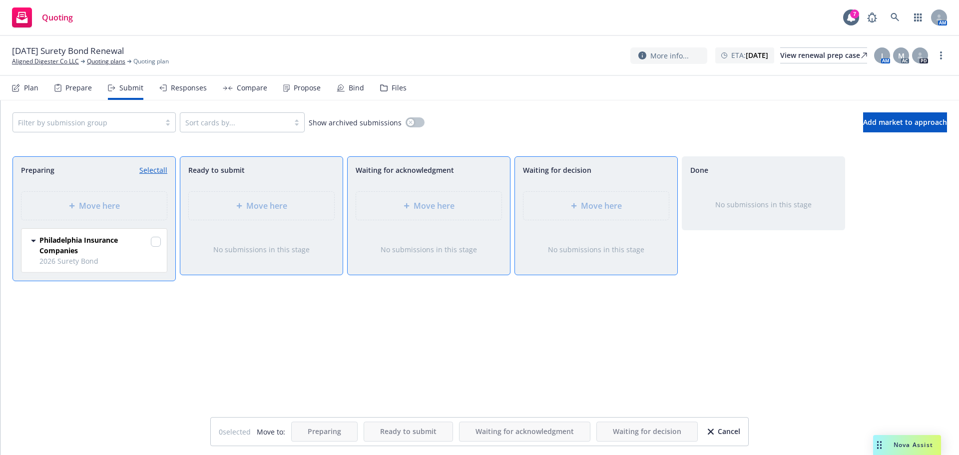
click at [156, 245] on div at bounding box center [156, 243] width 10 height 12
click at [155, 239] on input "checkbox" at bounding box center [156, 242] width 10 height 10
checkbox input "true"
click at [238, 202] on div "Move here" at bounding box center [261, 206] width 129 height 12
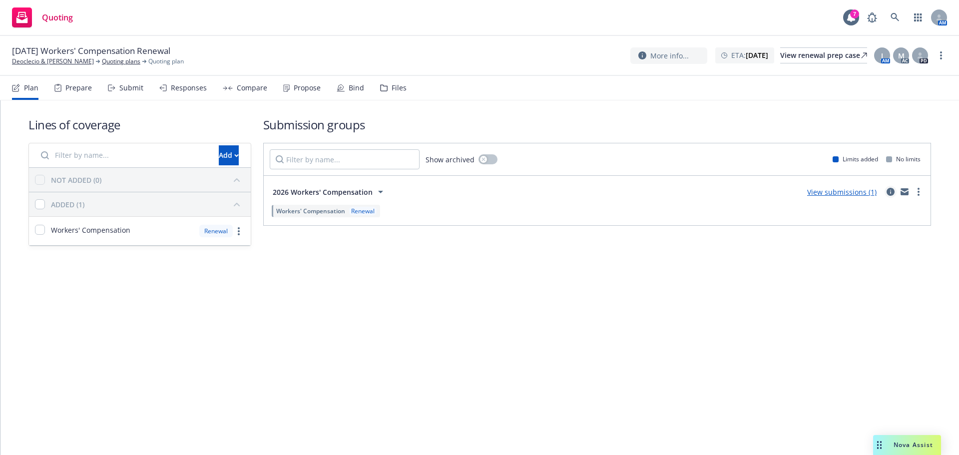
click at [891, 191] on icon "circleInformation" at bounding box center [891, 192] width 8 height 8
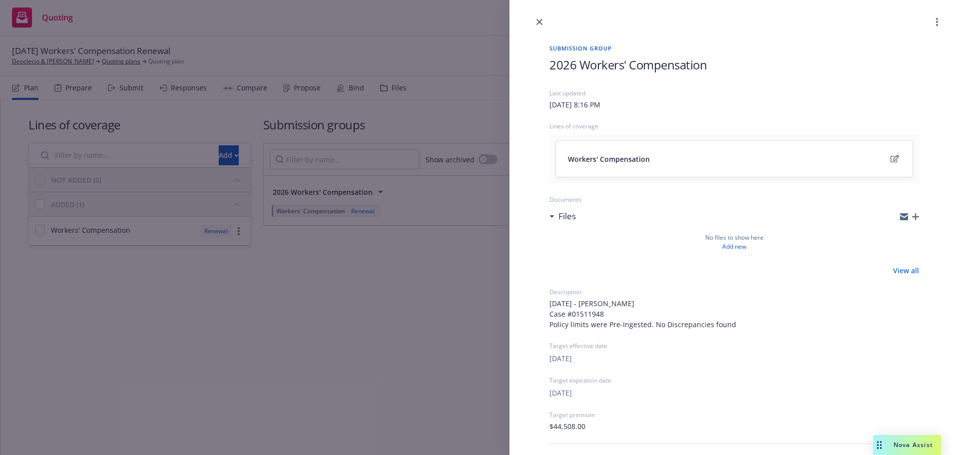
click at [547, 18] on div at bounding box center [735, 14] width 450 height 28
click at [538, 23] on icon "close" at bounding box center [540, 22] width 6 height 6
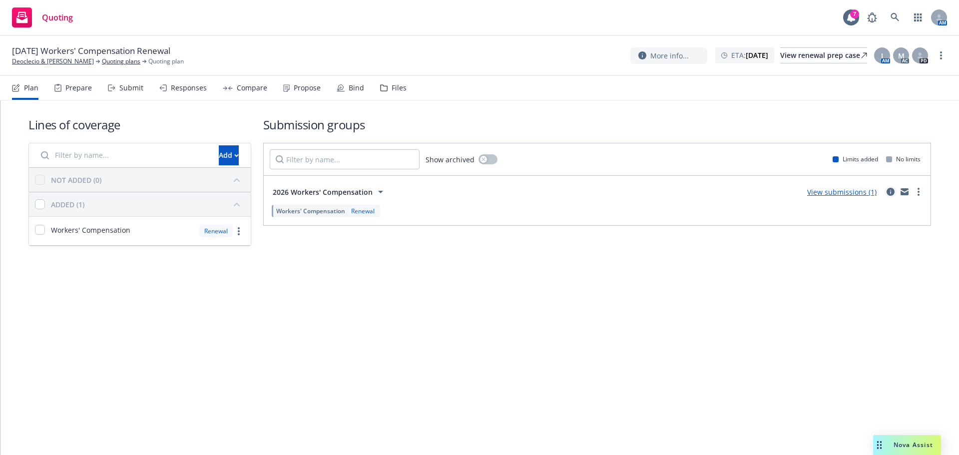
click at [887, 191] on link "circleInformation" at bounding box center [891, 192] width 12 height 12
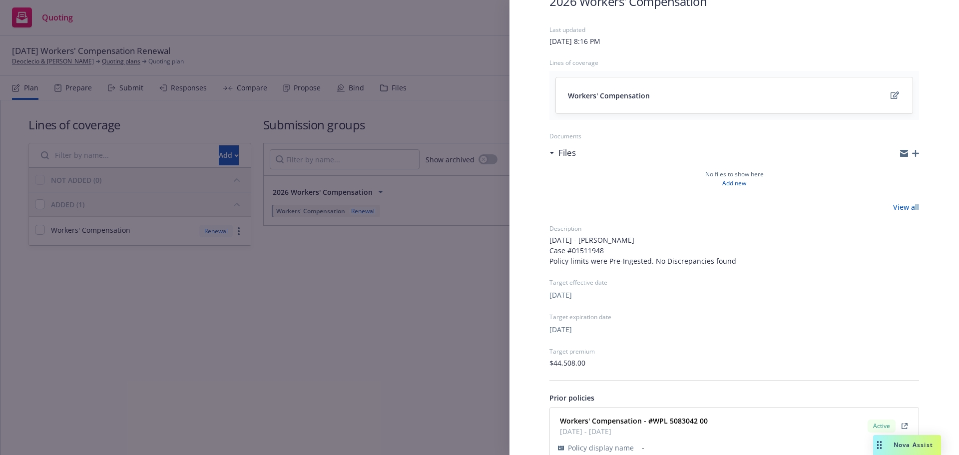
scroll to position [117, 0]
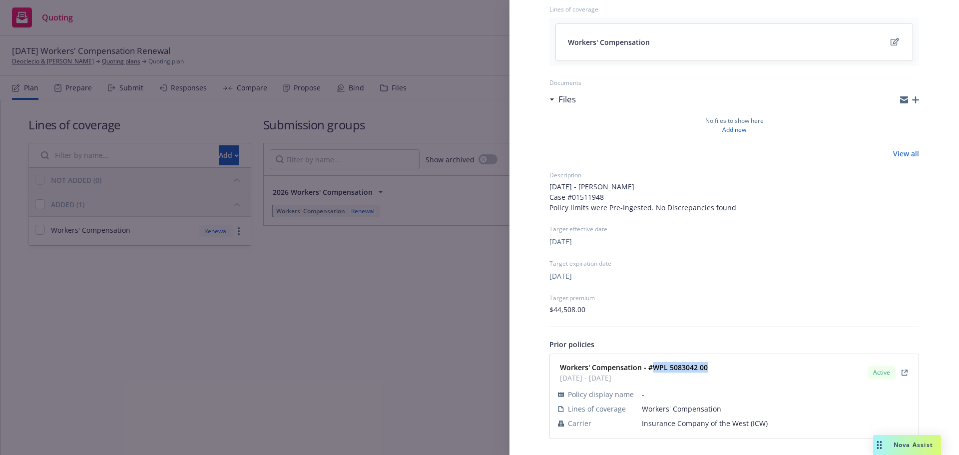
drag, startPoint x: 710, startPoint y: 368, endPoint x: 653, endPoint y: 369, distance: 57.0
click at [653, 369] on div "Workers' Compensation - #WPL 5083042 00 [DATE] - [DATE] Active" at bounding box center [734, 372] width 357 height 25
copy strong "WPL 5083042 00"
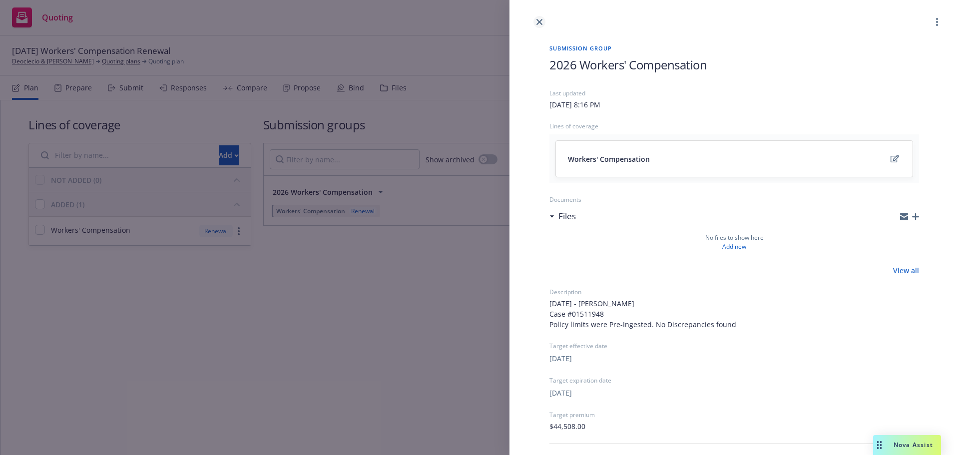
click at [534, 19] on link "close" at bounding box center [540, 22] width 12 height 12
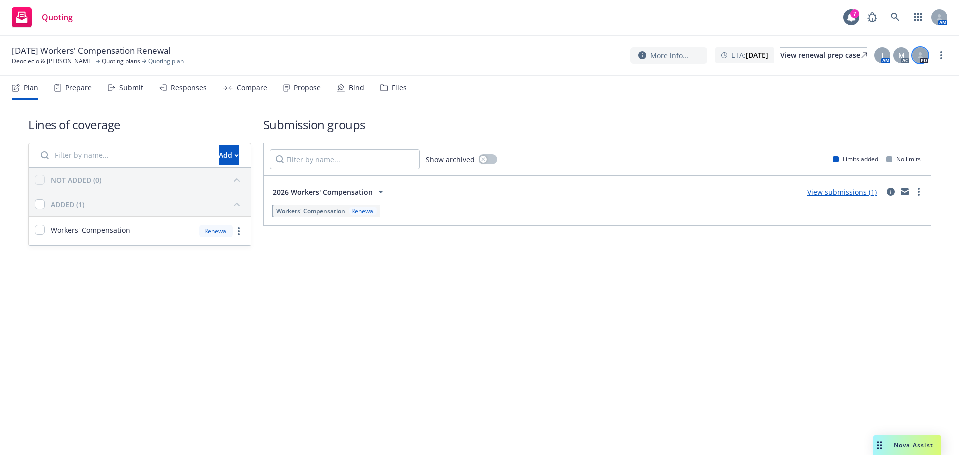
click at [926, 55] on div at bounding box center [921, 55] width 16 height 16
click at [142, 86] on div "Plan Prepare Submit Responses Compare Propose Bind Files" at bounding box center [209, 88] width 395 height 24
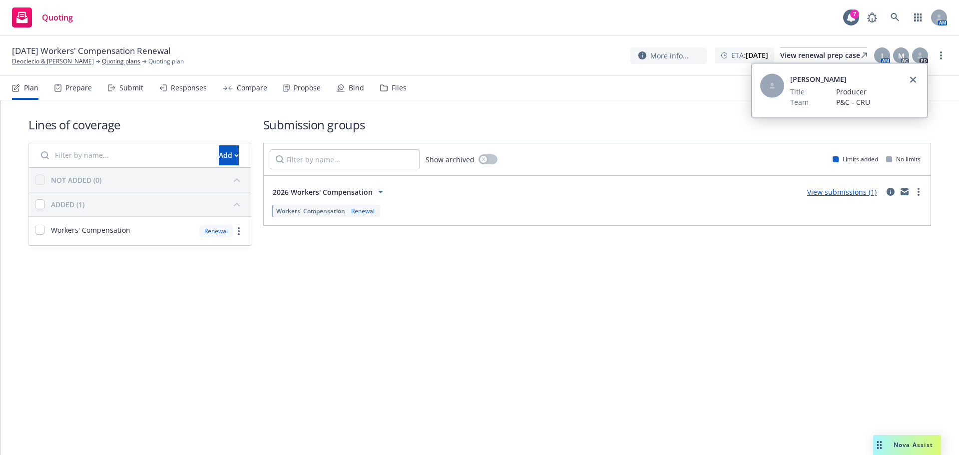
click at [133, 88] on div "Submit" at bounding box center [131, 88] width 24 height 8
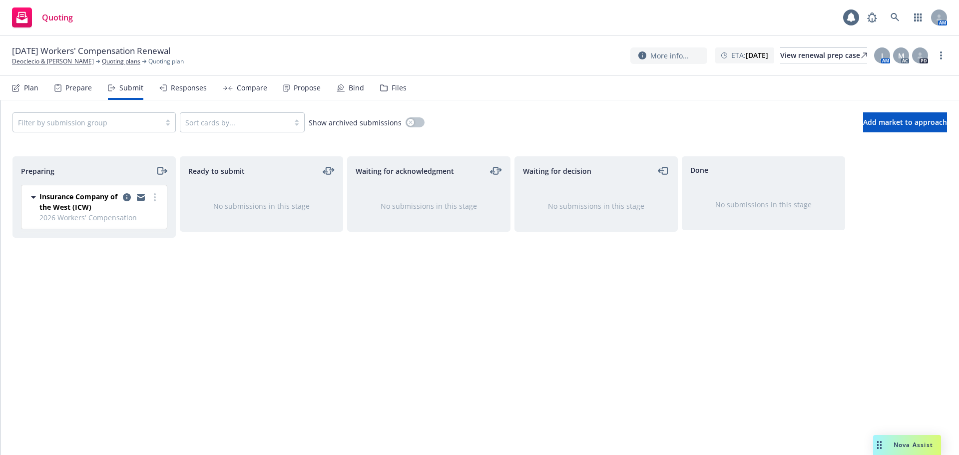
click at [160, 167] on icon "moveRight" at bounding box center [159, 170] width 5 height 7
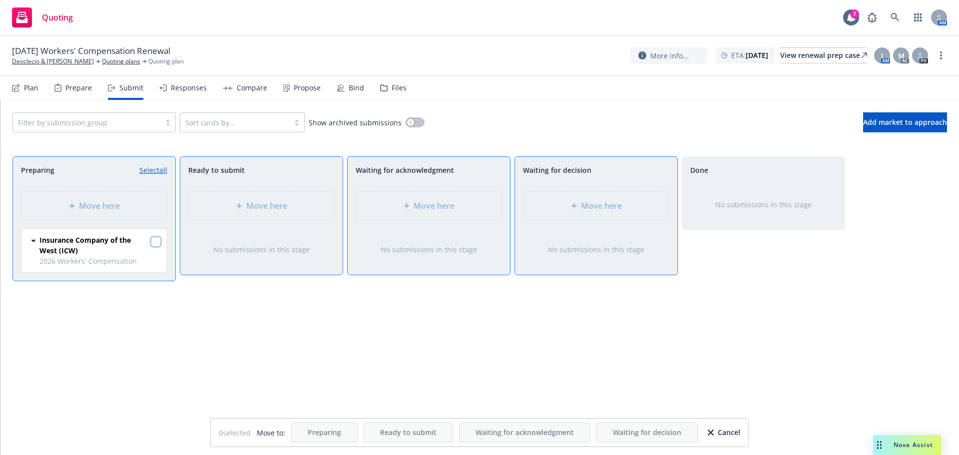
click at [156, 238] on input "checkbox" at bounding box center [156, 242] width 10 height 10
checkbox input "true"
click at [274, 212] on div "Move here" at bounding box center [261, 206] width 145 height 28
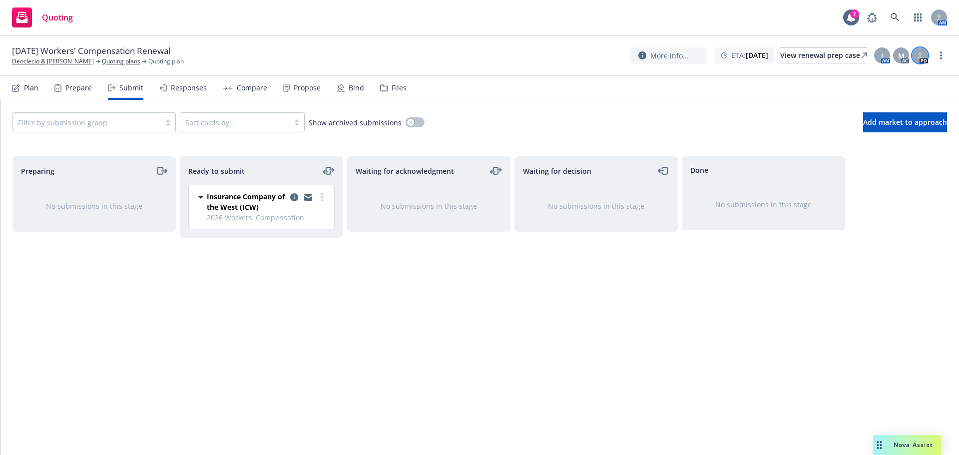
click at [920, 54] on icon at bounding box center [920, 53] width 3 height 3
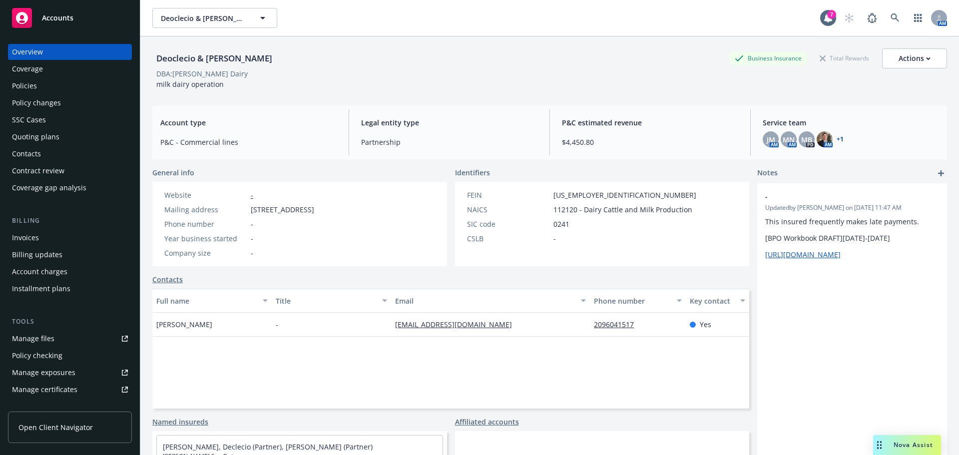
click at [35, 87] on div "Policies" at bounding box center [24, 86] width 25 height 16
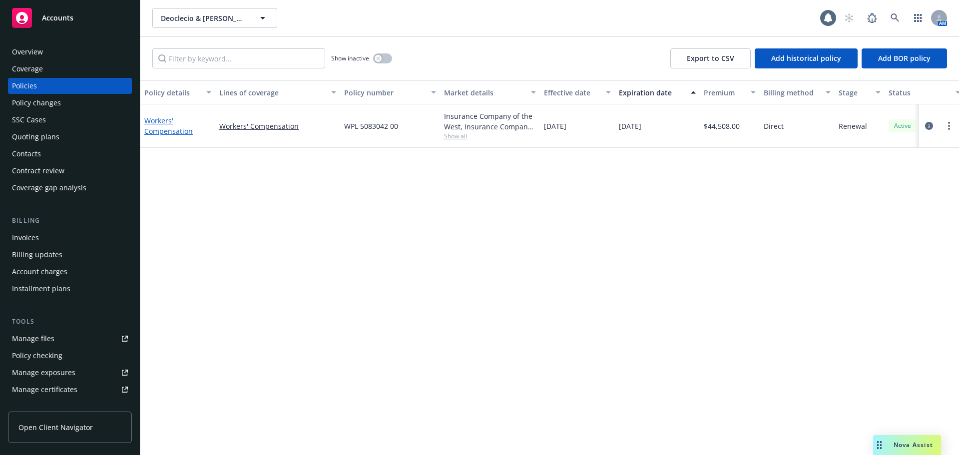
click at [174, 135] on link "Workers' Compensation" at bounding box center [168, 126] width 48 height 20
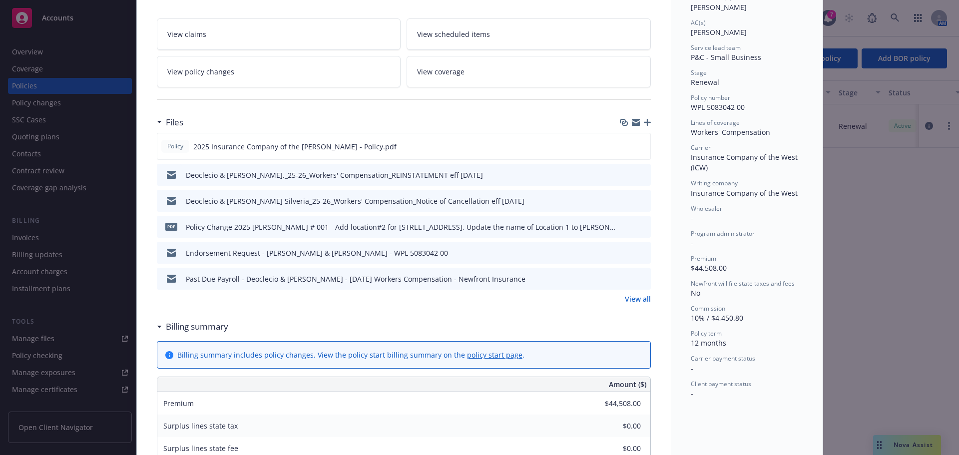
scroll to position [300, 0]
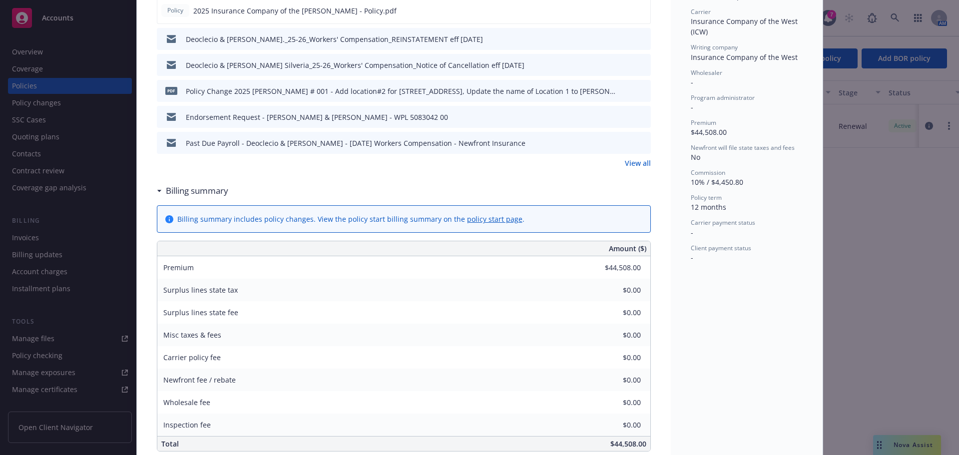
click at [638, 165] on link "View all" at bounding box center [638, 163] width 26 height 10
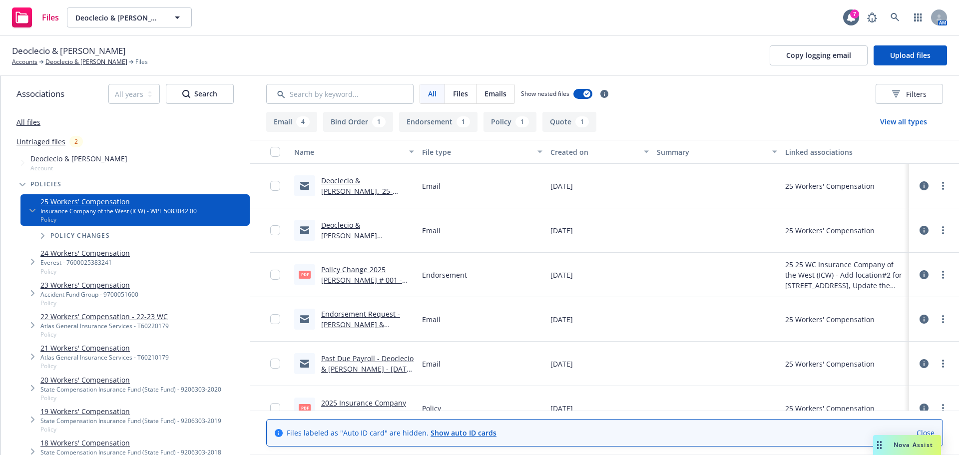
scroll to position [108, 0]
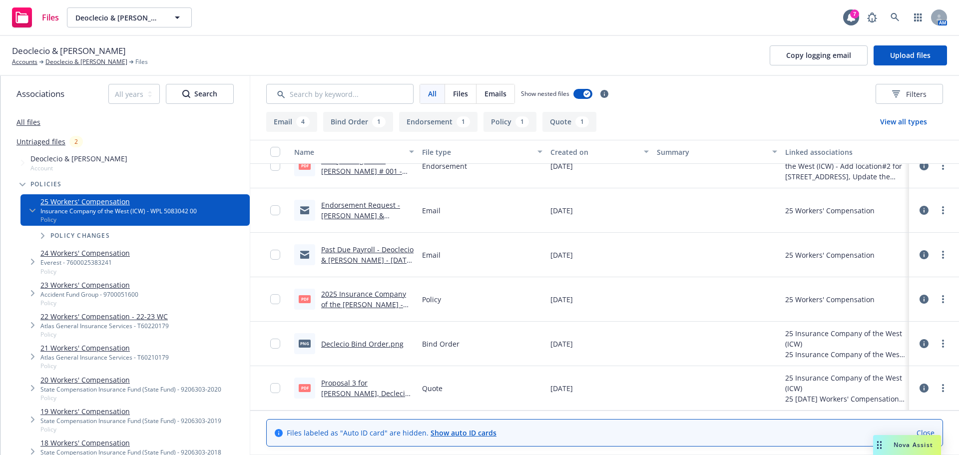
click at [358, 346] on link "Declecio Bind Order.png" at bounding box center [362, 343] width 82 height 9
click at [336, 390] on link "Proposal 3 for [PERSON_NAME], Declecio (Partner) & [PERSON_NAME] (Partner) ($42…" at bounding box center [365, 403] width 88 height 51
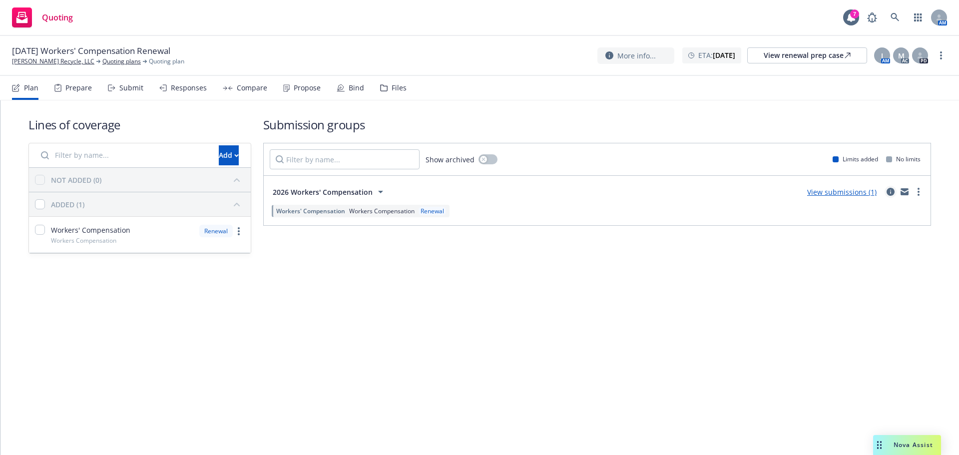
click at [889, 189] on icon "circleInformation" at bounding box center [891, 192] width 8 height 8
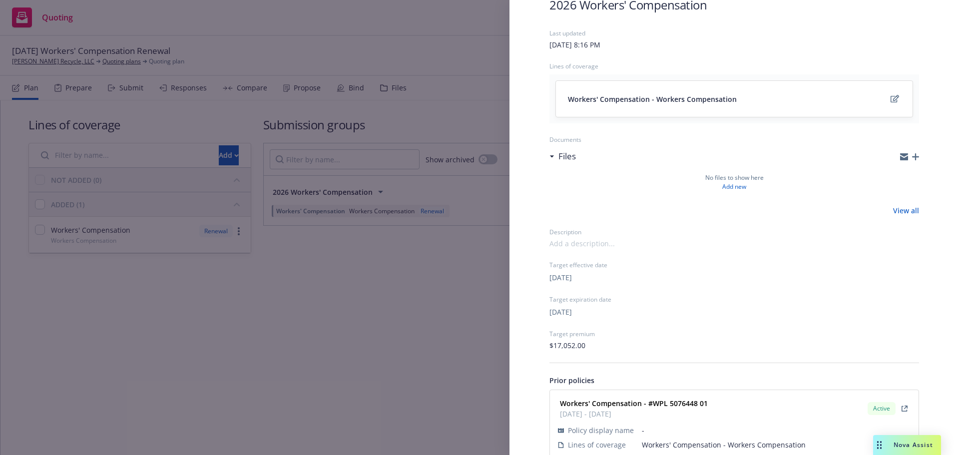
scroll to position [96, 0]
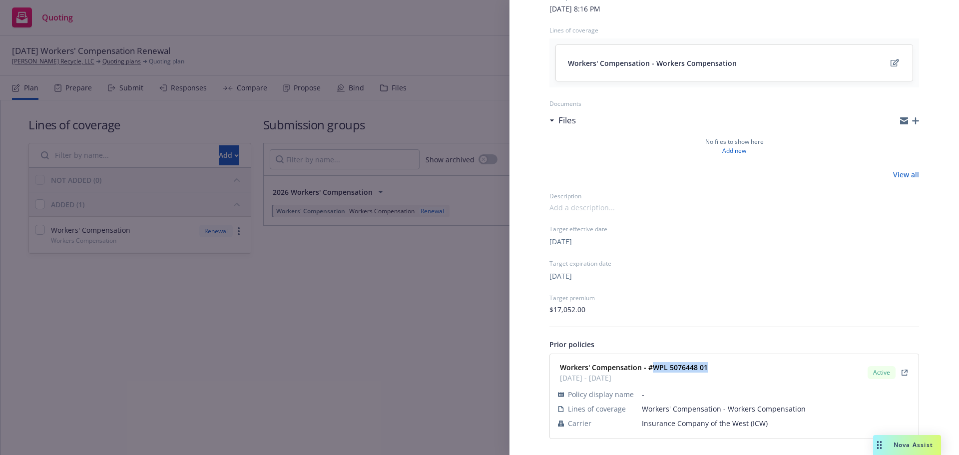
drag, startPoint x: 704, startPoint y: 368, endPoint x: 651, endPoint y: 370, distance: 53.5
click at [651, 370] on strong "Workers' Compensation - #WPL 5076448 01" at bounding box center [634, 367] width 148 height 9
copy strong "WPL 5076448 01"
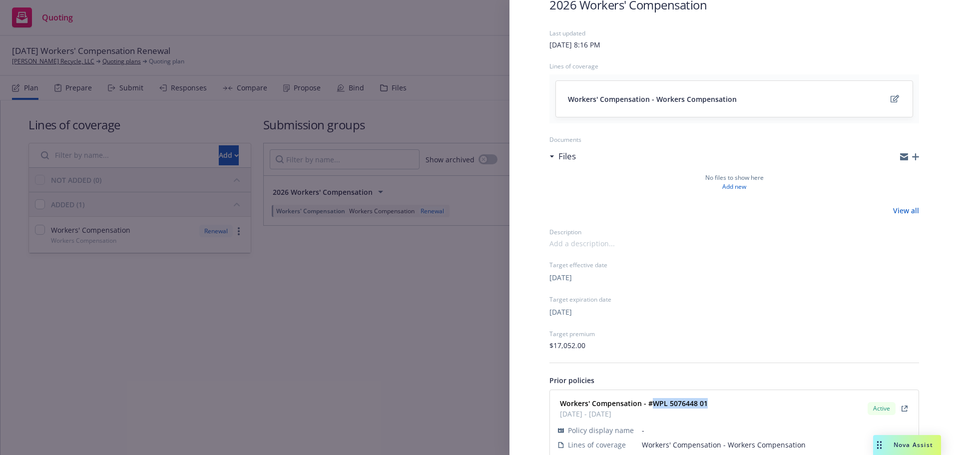
scroll to position [0, 0]
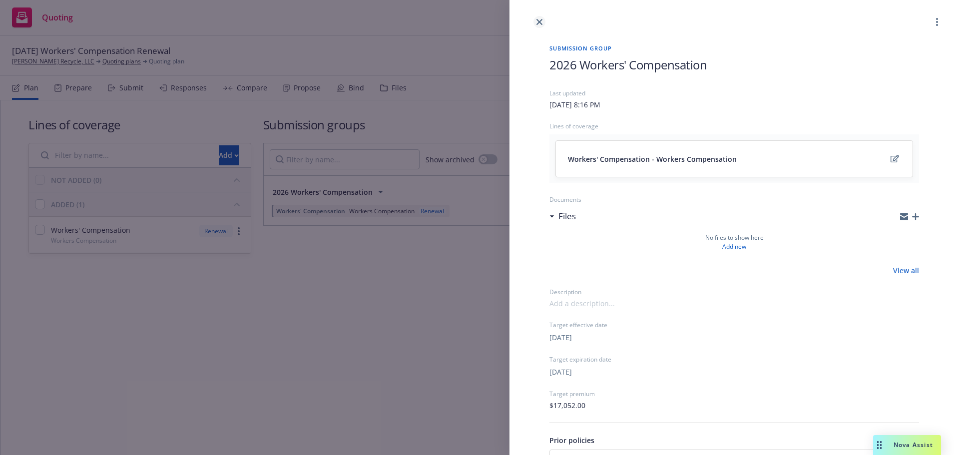
click at [542, 18] on link "close" at bounding box center [540, 22] width 12 height 12
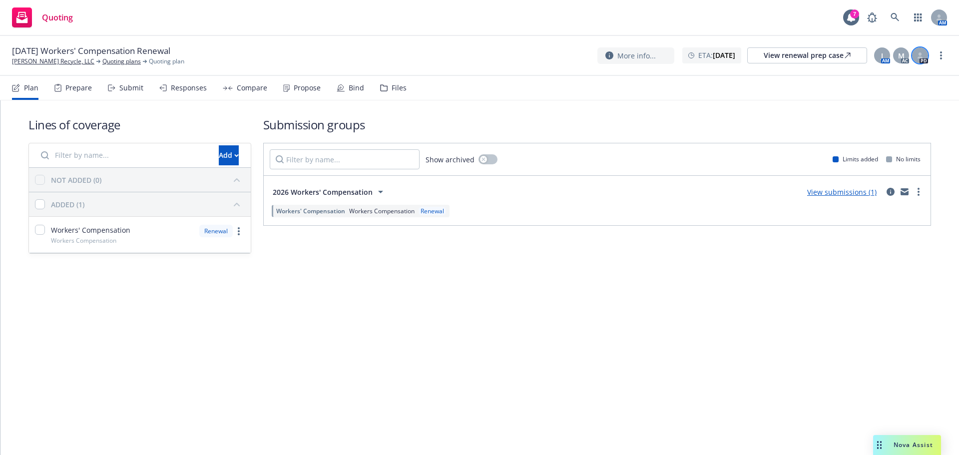
click at [918, 54] on icon at bounding box center [921, 55] width 6 height 6
click at [91, 92] on div "Plan Prepare Submit Responses Compare Propose Bind Files" at bounding box center [209, 88] width 395 height 24
click at [142, 95] on div "Plan Prepare Submit Responses Compare Propose Bind Files" at bounding box center [209, 88] width 395 height 24
click at [117, 86] on div "Submit" at bounding box center [125, 88] width 35 height 24
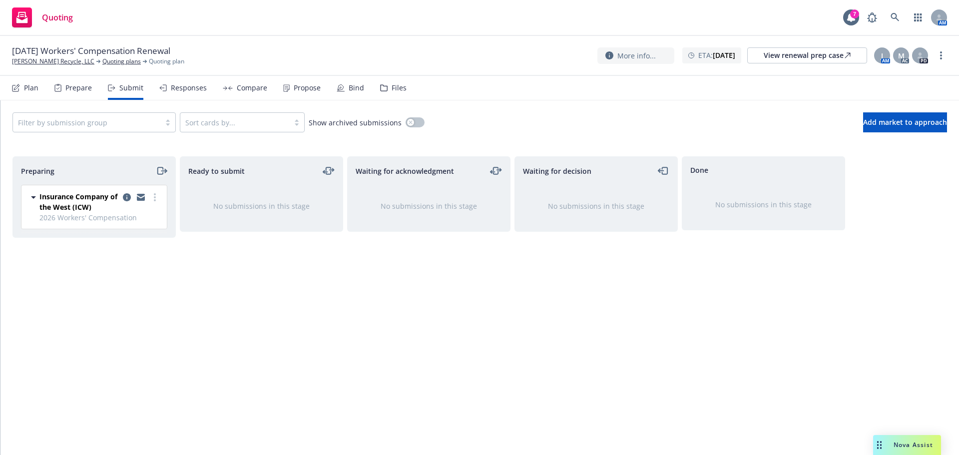
click at [158, 170] on icon "moveRight" at bounding box center [161, 171] width 11 height 12
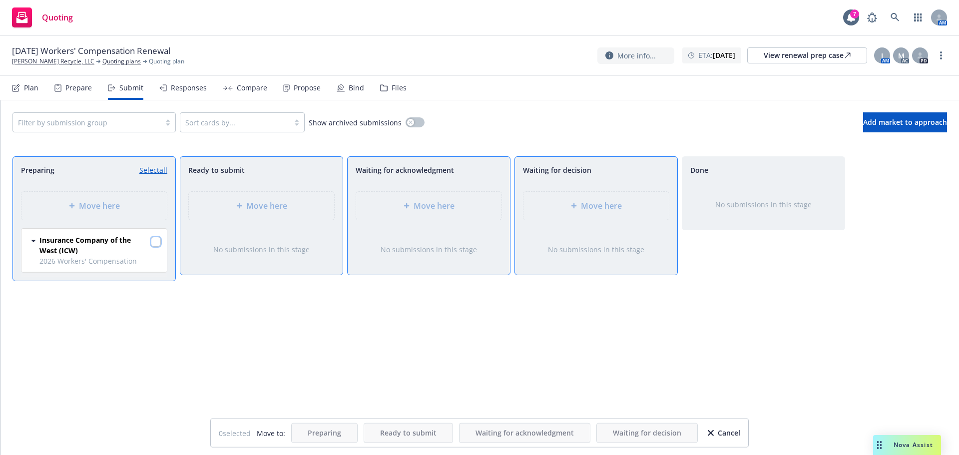
click at [153, 243] on input "checkbox" at bounding box center [156, 242] width 10 height 10
checkbox input "true"
click at [229, 210] on div "Move here" at bounding box center [261, 206] width 129 height 12
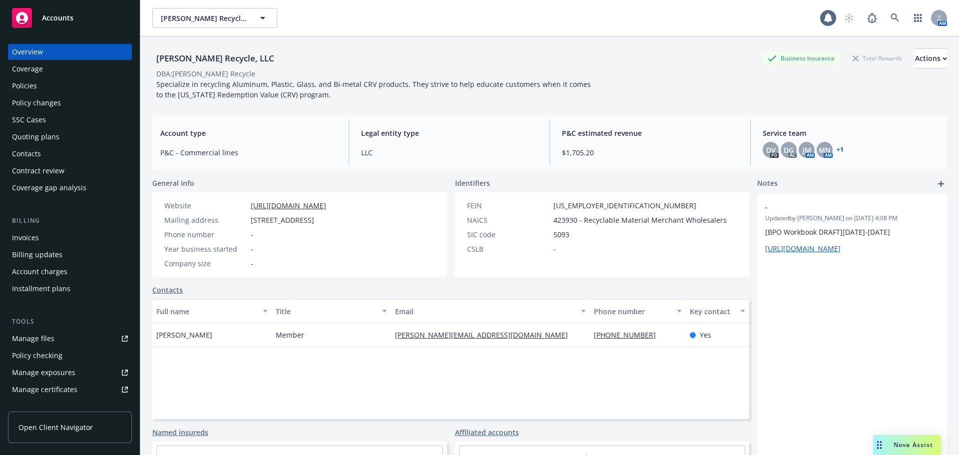
click at [62, 81] on div "Policies" at bounding box center [70, 86] width 116 height 16
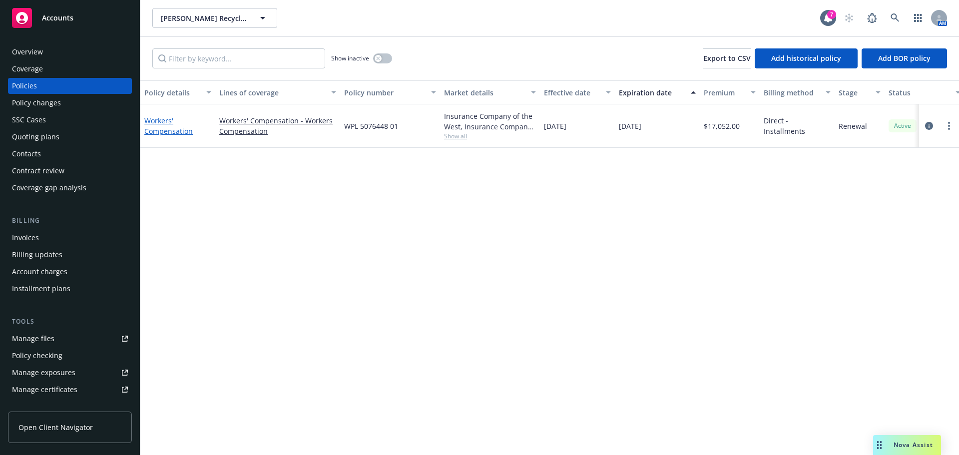
click at [174, 127] on link "Workers' Compensation" at bounding box center [168, 126] width 48 height 20
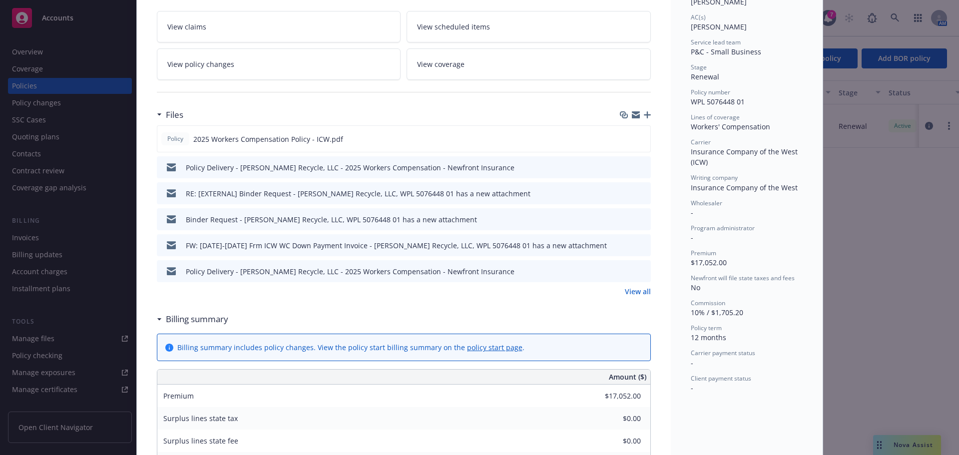
scroll to position [300, 0]
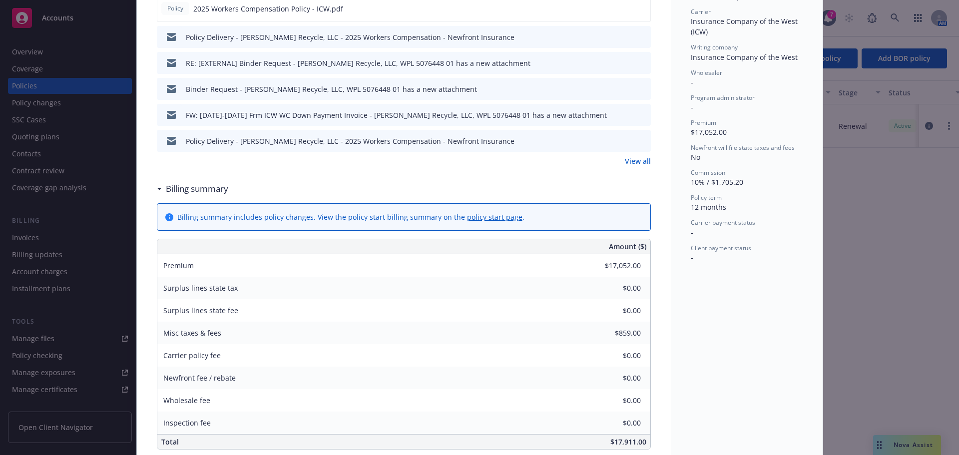
click at [643, 162] on link "View all" at bounding box center [638, 161] width 26 height 10
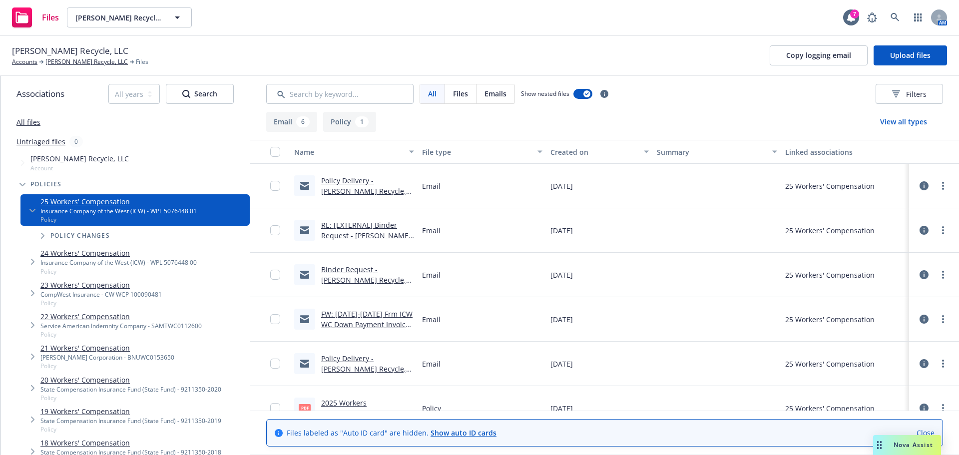
click at [358, 194] on link "Policy Delivery - [PERSON_NAME] Recycle, LLC - 2025 Workers Compensation - Newf…" at bounding box center [364, 201] width 86 height 51
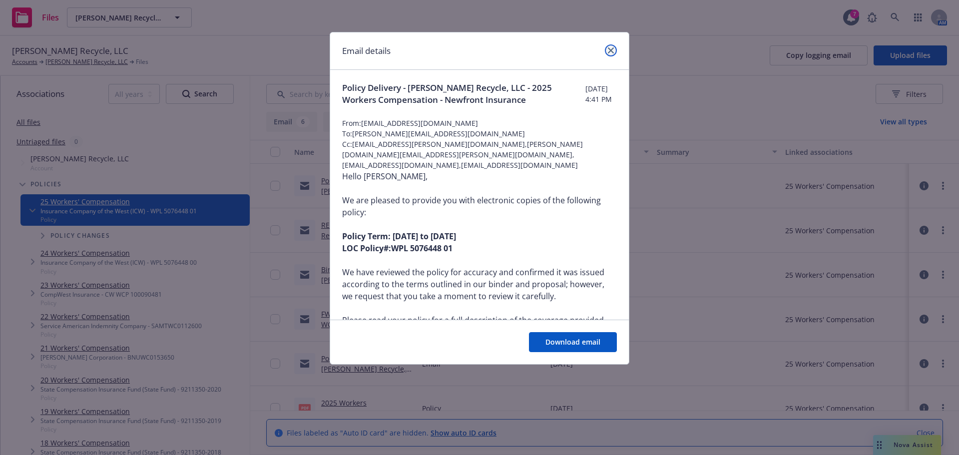
click at [610, 53] on icon "close" at bounding box center [611, 50] width 6 height 6
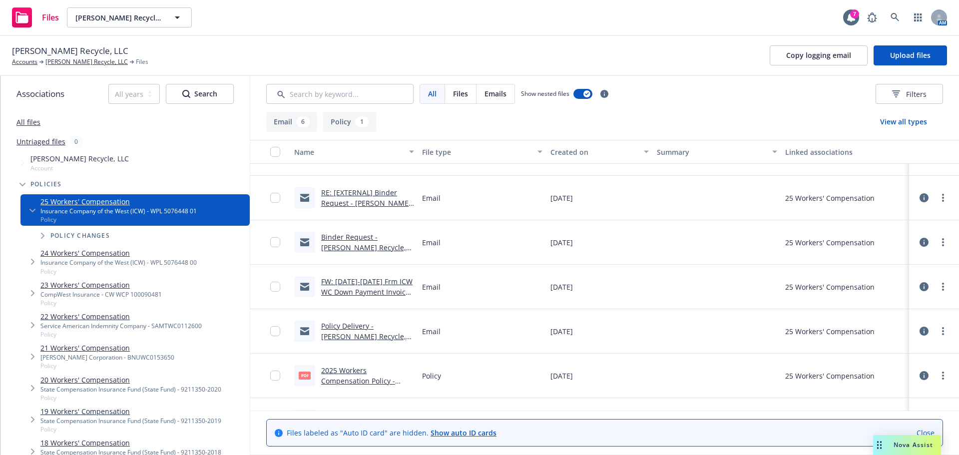
scroll to position [64, 0]
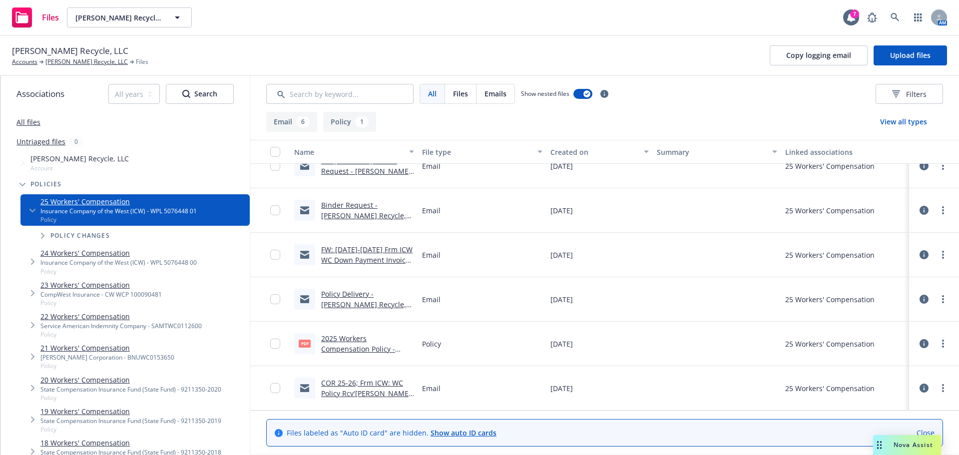
click at [339, 393] on link "COR 25-26; Frm ICW: WC Policy Rcv'[PERSON_NAME] Recycle, LLC, WPL 5076448 01 ha…" at bounding box center [366, 398] width 90 height 41
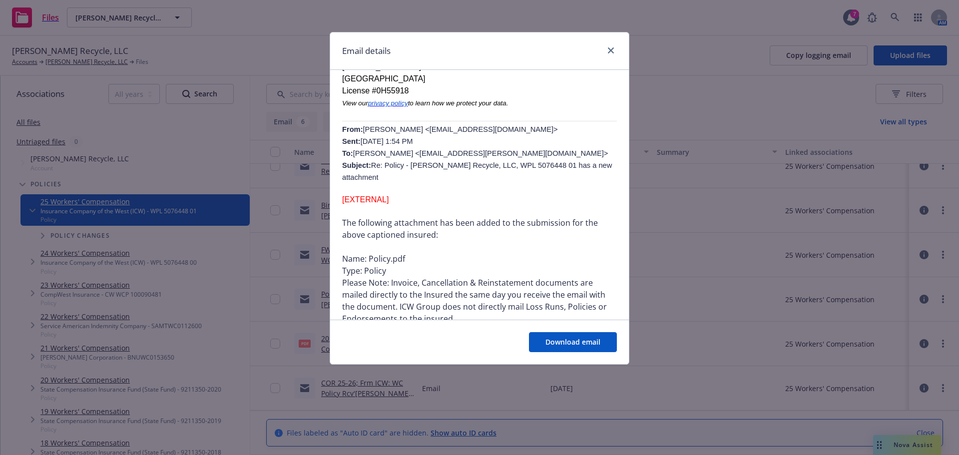
scroll to position [300, 0]
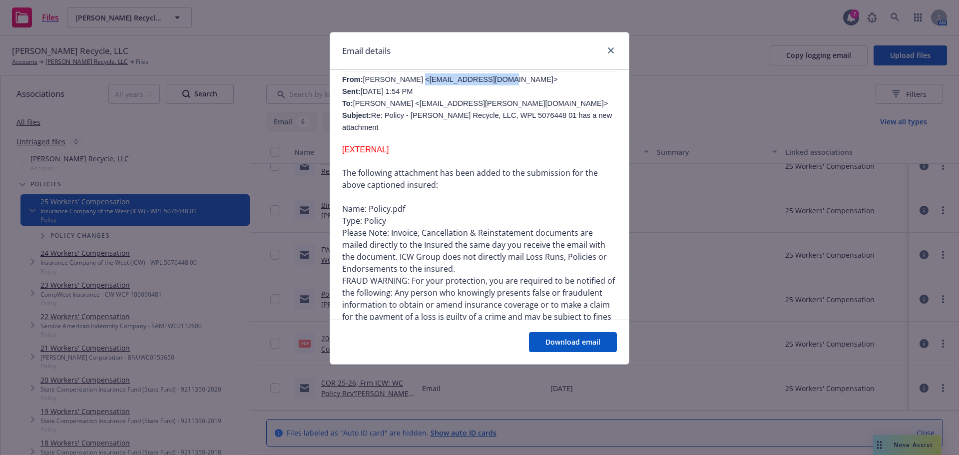
drag, startPoint x: 485, startPoint y: 91, endPoint x: 401, endPoint y: 90, distance: 84.0
click at [401, 90] on span "[PERSON_NAME] <[EMAIL_ADDRESS][DOMAIN_NAME]> Sent: [DATE] 1:54 PM To: [PERSON_N…" at bounding box center [477, 103] width 270 height 56
click at [514, 192] on p "The following attachment has been added to the submission for the above caption…" at bounding box center [479, 197] width 275 height 60
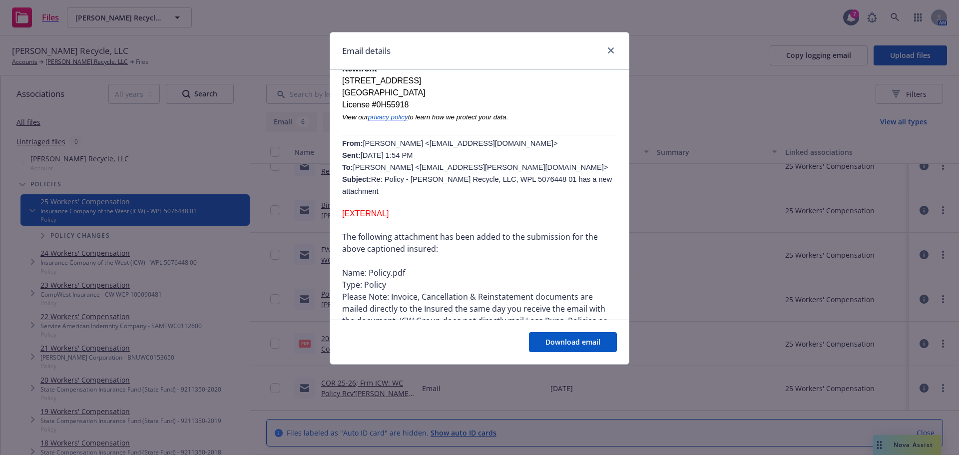
scroll to position [219, 0]
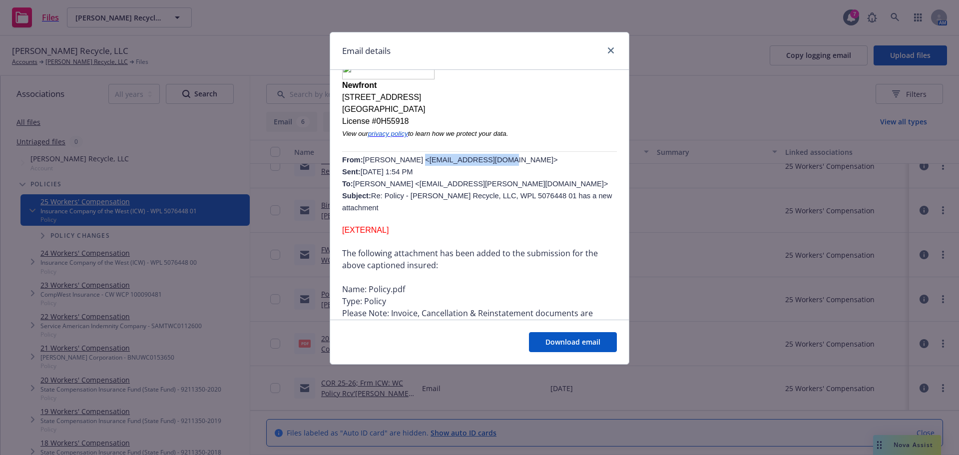
drag, startPoint x: 485, startPoint y: 172, endPoint x: 402, endPoint y: 177, distance: 83.1
click at [402, 177] on p "From: [PERSON_NAME] <[EMAIL_ADDRESS][DOMAIN_NAME]> Sent: [DATE] 1:54 PM To: [PE…" at bounding box center [479, 184] width 275 height 60
copy span "[EMAIL_ADDRESS][DOMAIN_NAME]"
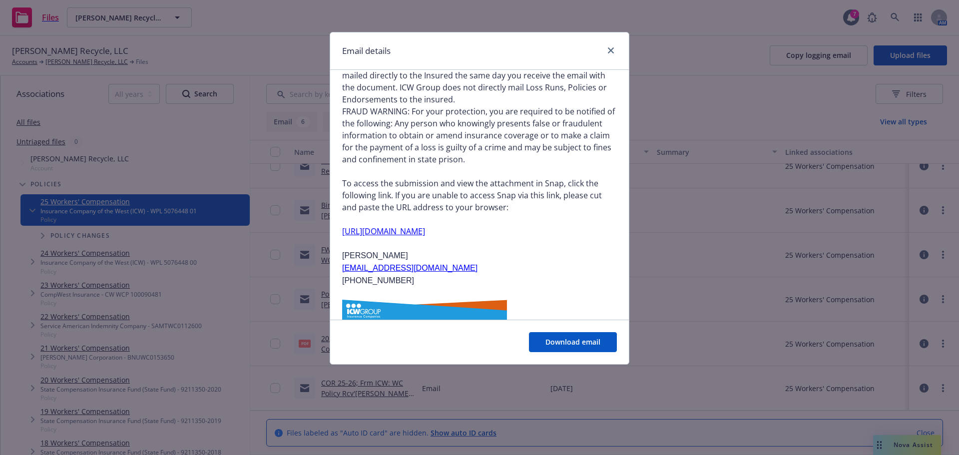
scroll to position [519, 0]
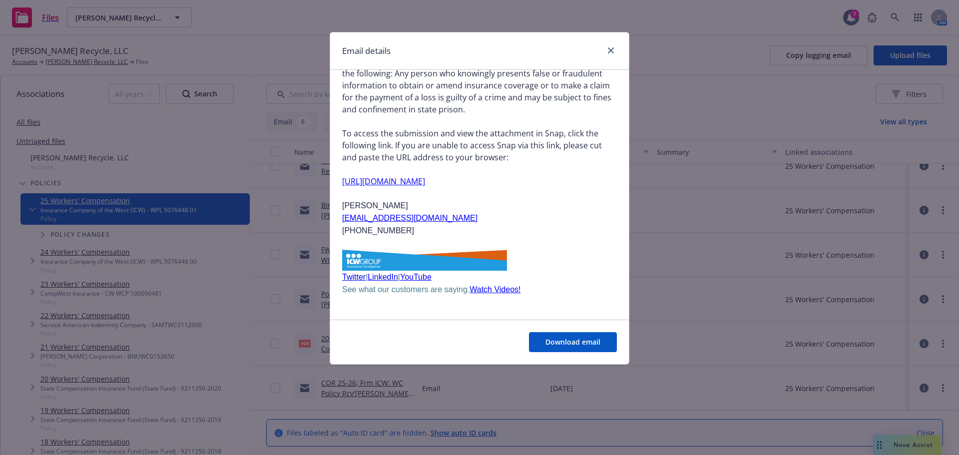
click at [563, 217] on p "[PERSON_NAME] [EMAIL_ADDRESS][DOMAIN_NAME] [PHONE_NUMBER]" at bounding box center [479, 217] width 275 height 37
drag, startPoint x: 390, startPoint y: 206, endPoint x: 341, endPoint y: 209, distance: 49.5
copy span "[PERSON_NAME]"
